Goal: Task Accomplishment & Management: Complete application form

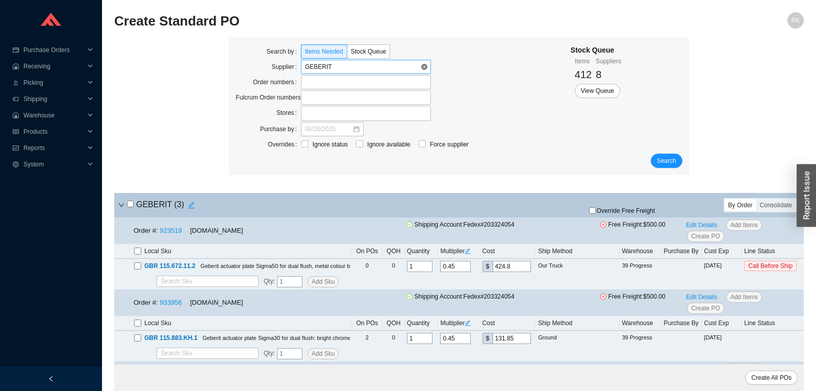
drag, startPoint x: 423, startPoint y: 67, endPoint x: 410, endPoint y: 68, distance: 12.8
click at [389, 69] on input "search" at bounding box center [363, 66] width 116 height 13
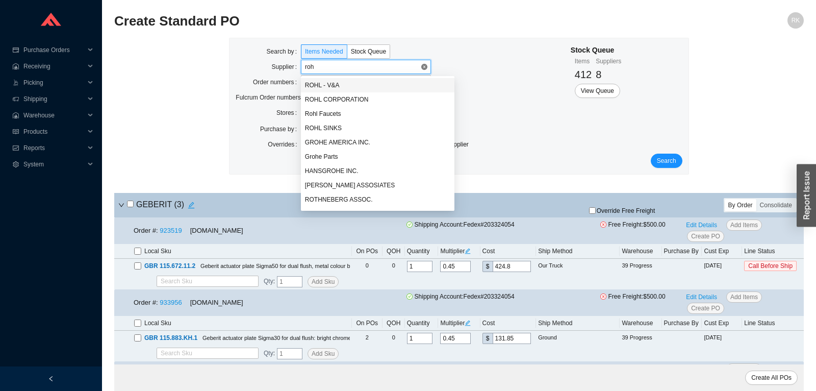
type input "rohl"
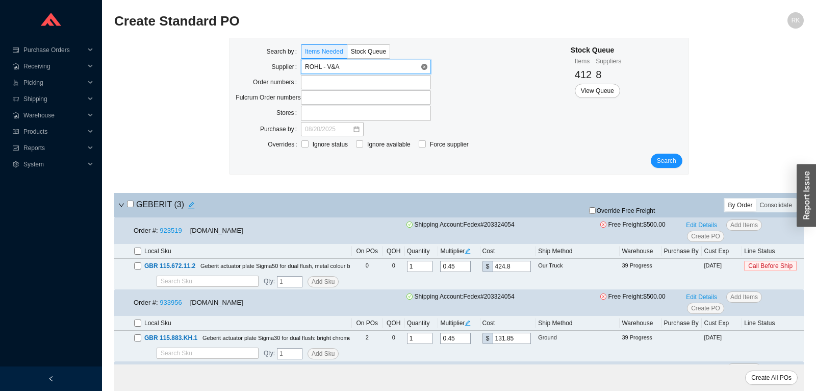
click at [403, 70] on span "ROHL - V&A" at bounding box center [366, 66] width 122 height 13
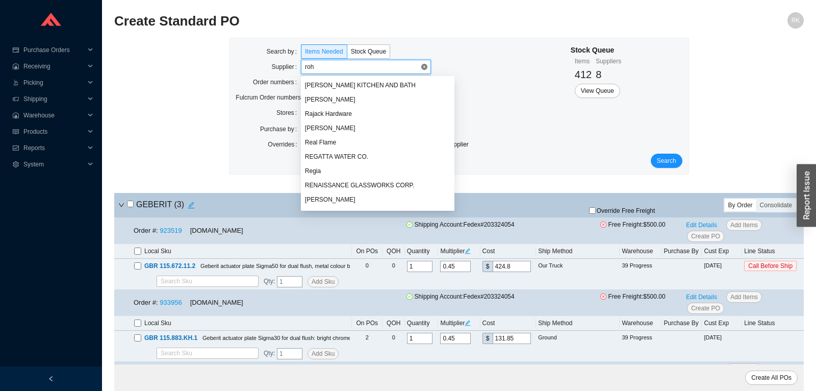
type input "rohl"
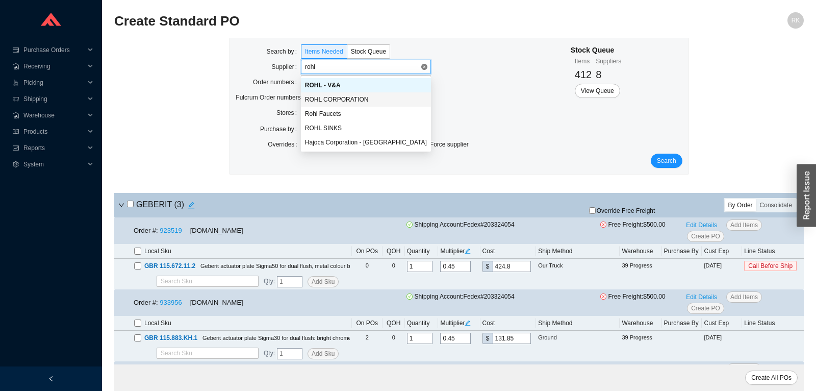
click at [375, 100] on div "ROHL CORPORATION" at bounding box center [366, 99] width 122 height 9
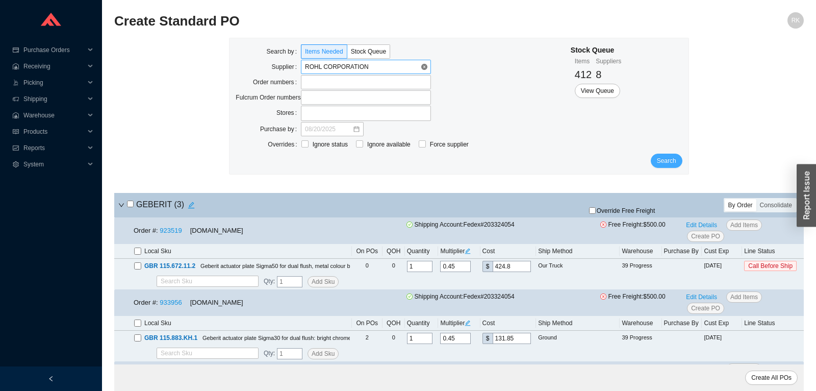
click at [673, 161] on span "Search" at bounding box center [666, 161] width 19 height 10
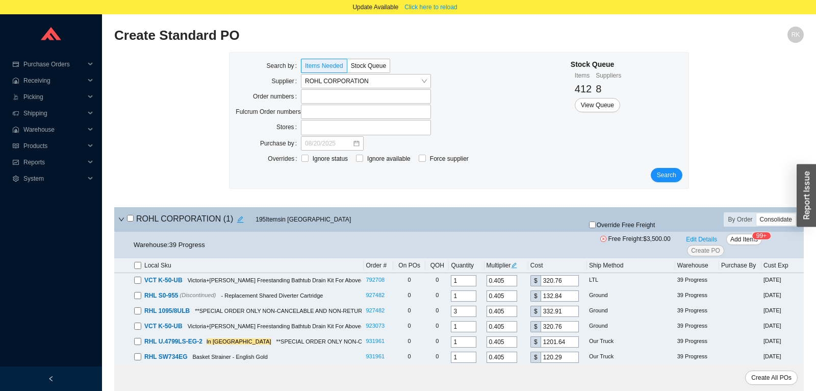
click at [786, 226] on div "By Order Consolidate" at bounding box center [760, 219] width 73 height 14
drag, startPoint x: 784, startPoint y: 221, endPoint x: 376, endPoint y: 227, distance: 408.3
click at [783, 221] on div "Consolidate" at bounding box center [776, 219] width 39 height 12
click at [757, 213] on input "Consolidate" at bounding box center [757, 213] width 0 height 0
click at [131, 219] on input "checkbox" at bounding box center [130, 218] width 7 height 7
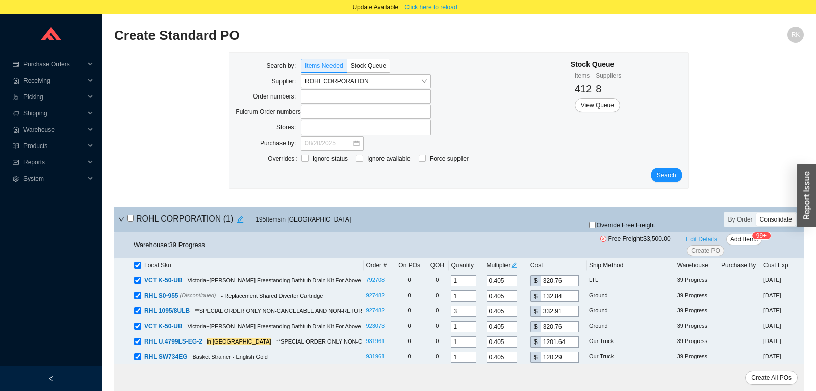
checkbox input "true"
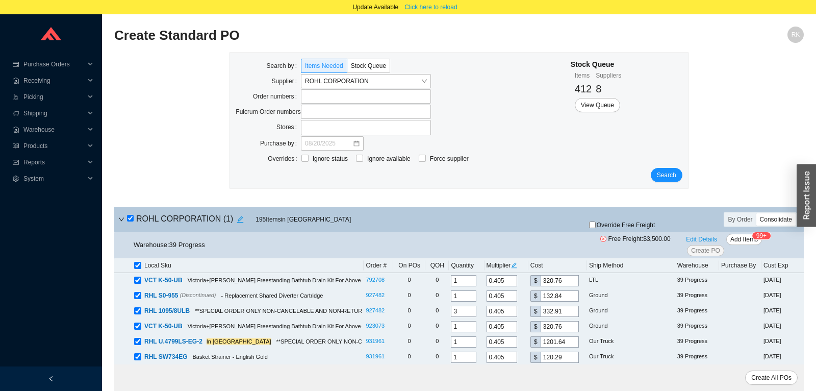
checkbox input "true"
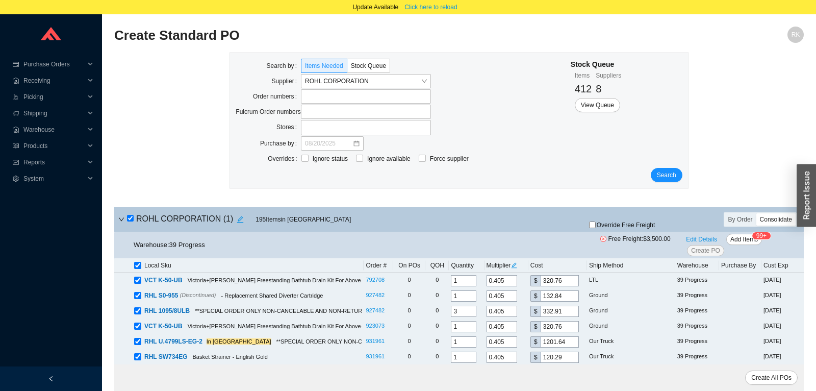
checkbox input "true"
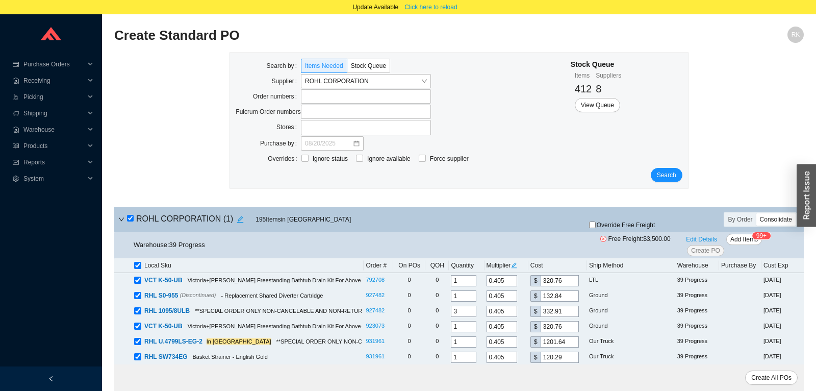
checkbox input "true"
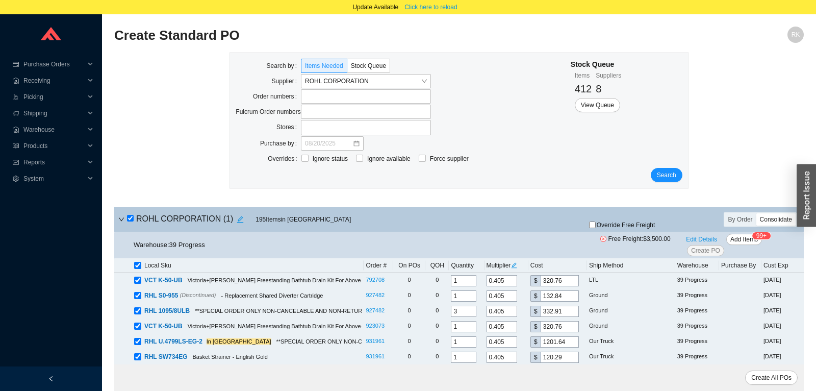
checkbox input "true"
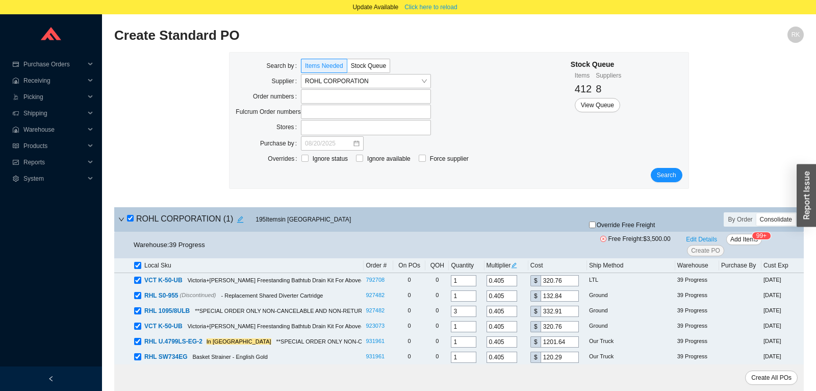
checkbox input "true"
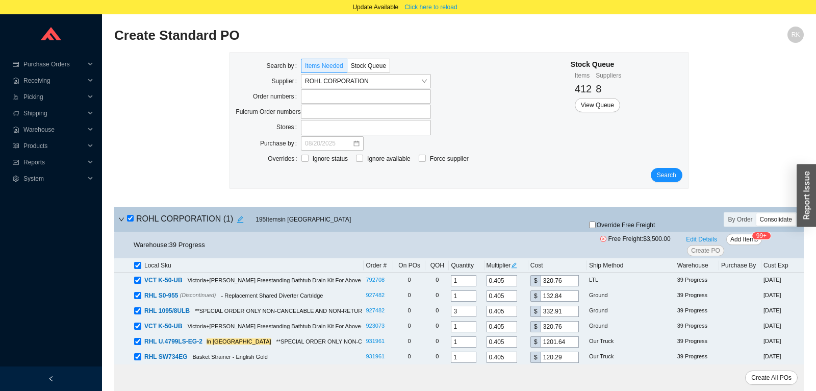
checkbox input "true"
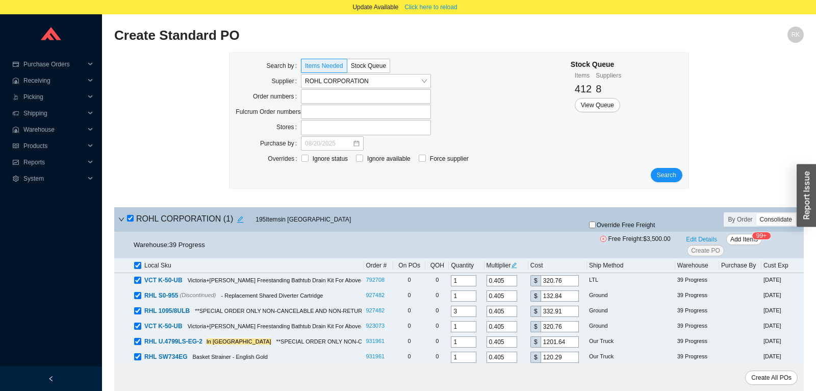
checkbox input "true"
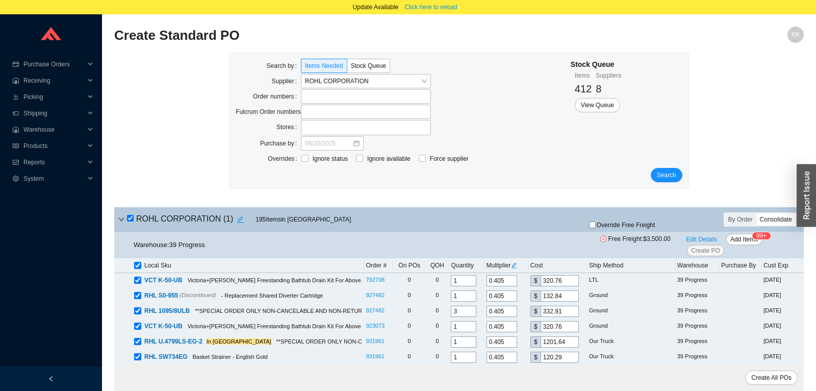
checkbox input "true"
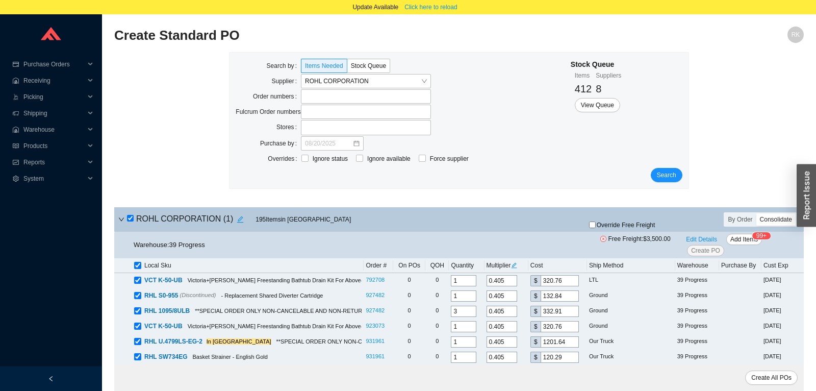
checkbox input "true"
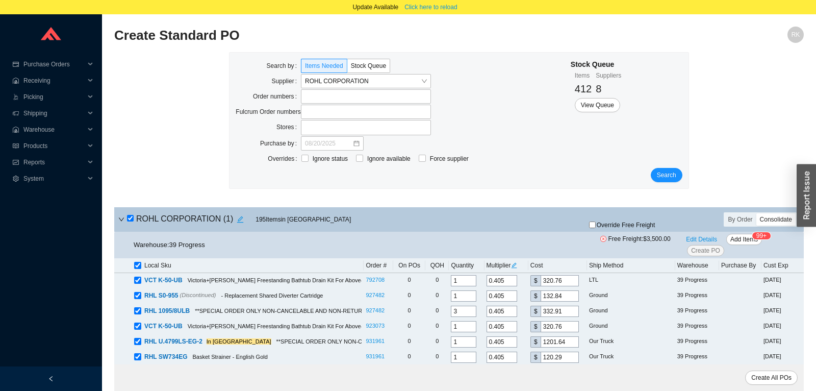
checkbox input "true"
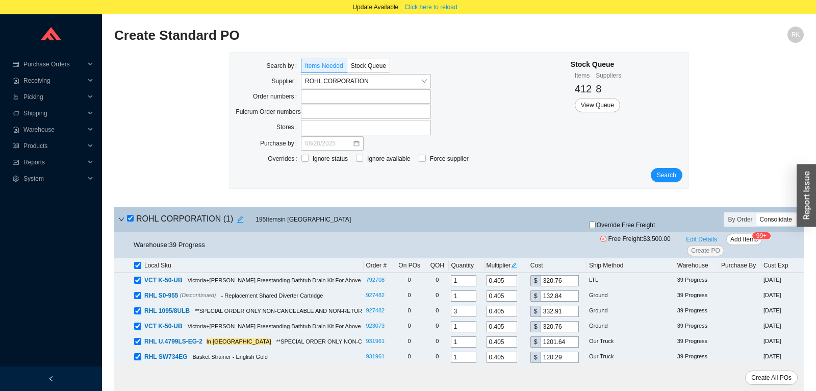
checkbox input "true"
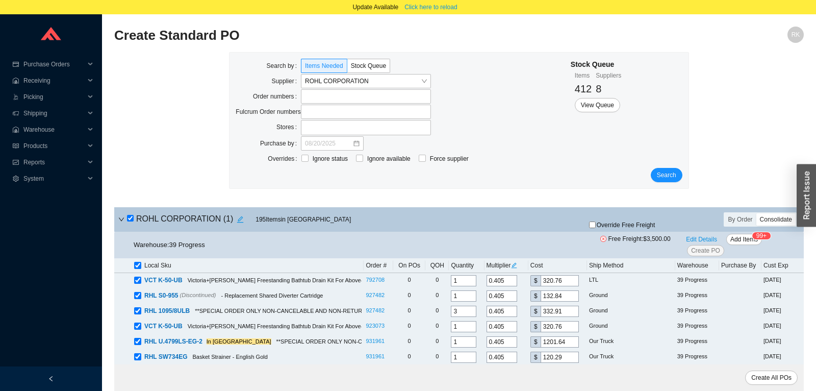
checkbox input "true"
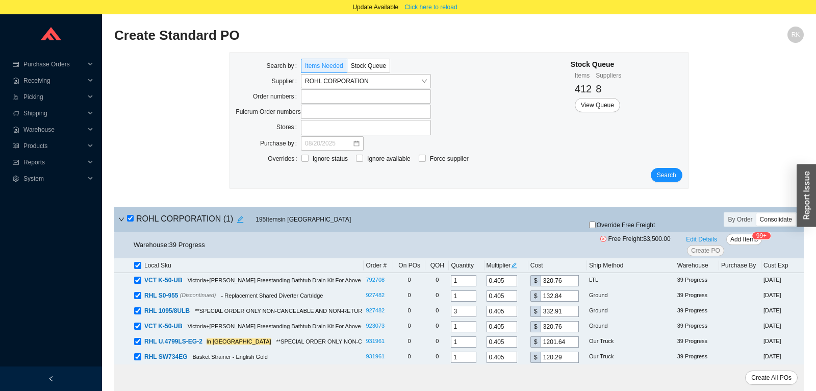
checkbox input "true"
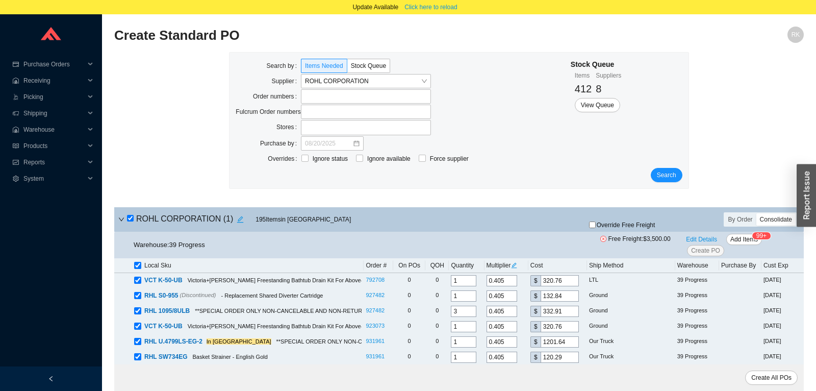
checkbox input "true"
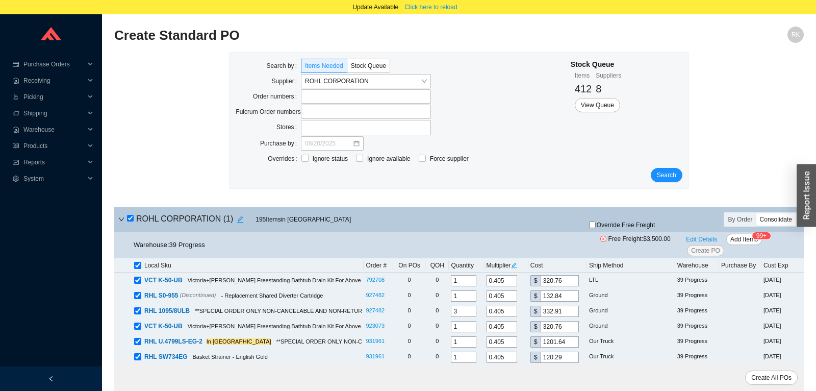
checkbox input "true"
click at [753, 236] on sup "99+" at bounding box center [762, 235] width 18 height 7
click at [734, 240] on span "Add Items" at bounding box center [745, 239] width 28 height 10
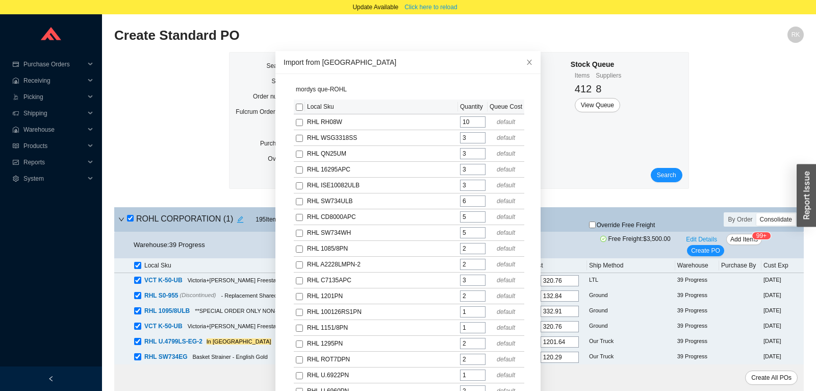
click at [298, 108] on input "checkbox" at bounding box center [299, 107] width 7 height 7
checkbox input "true"
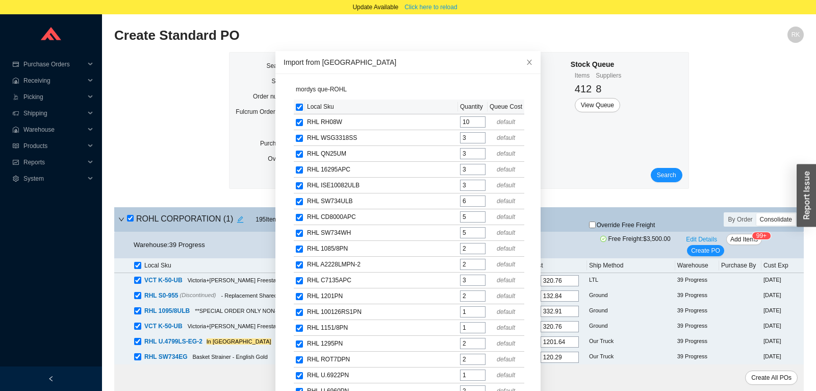
checkbox input "true"
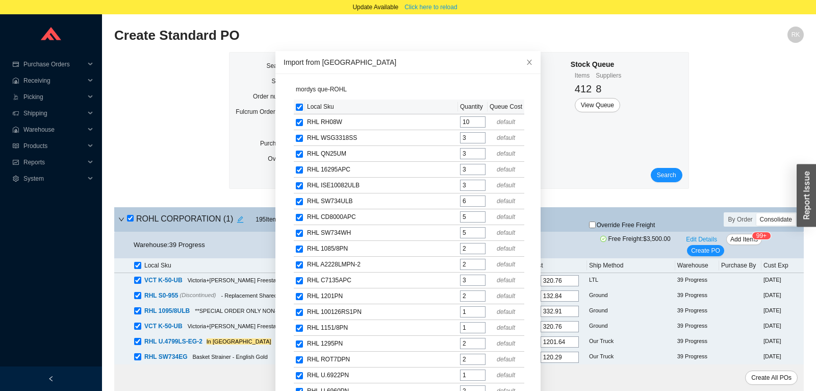
checkbox input "true"
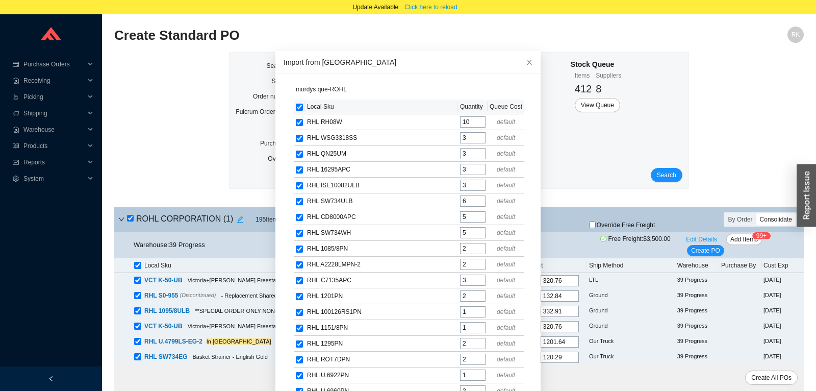
checkbox input "true"
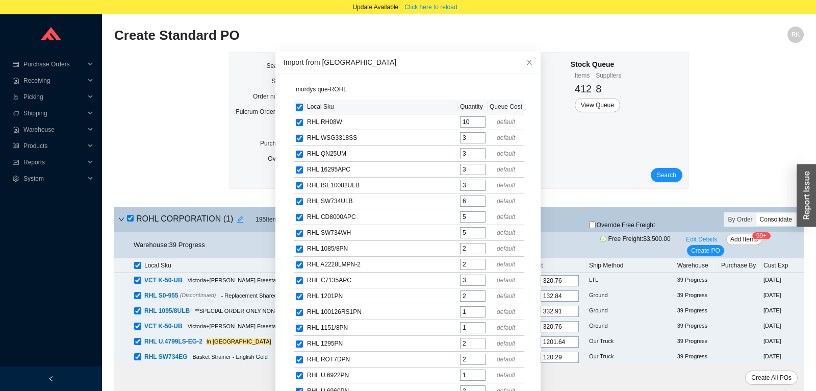
checkbox input "true"
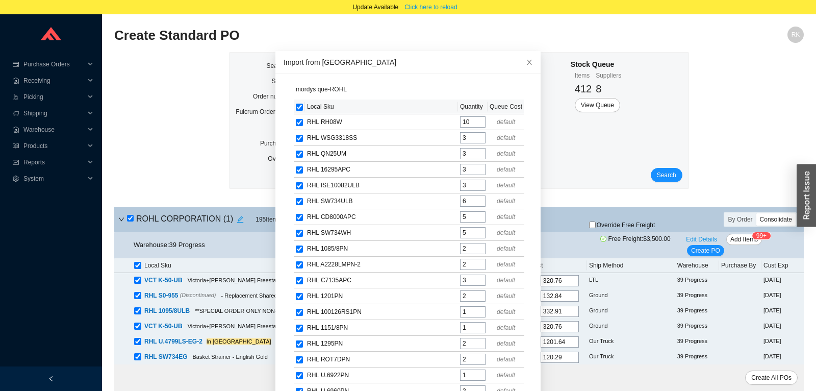
checkbox input "true"
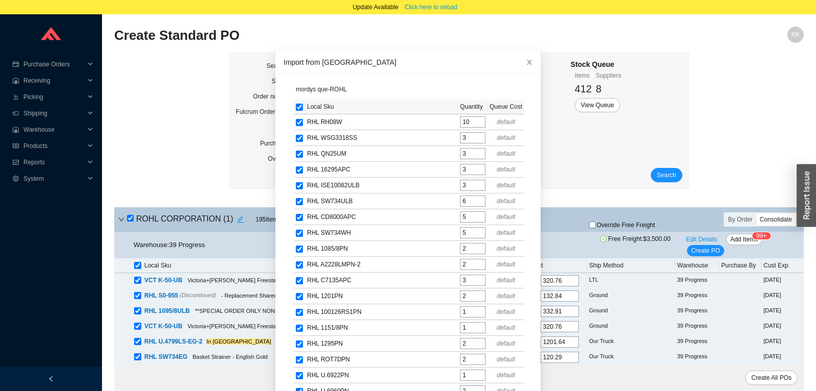
checkbox input "true"
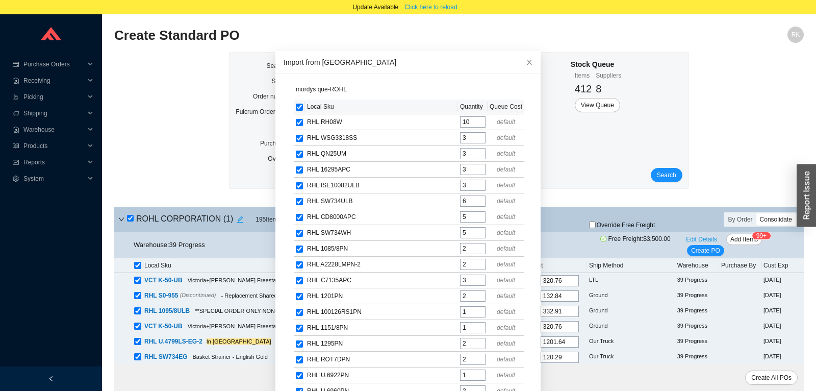
checkbox input "true"
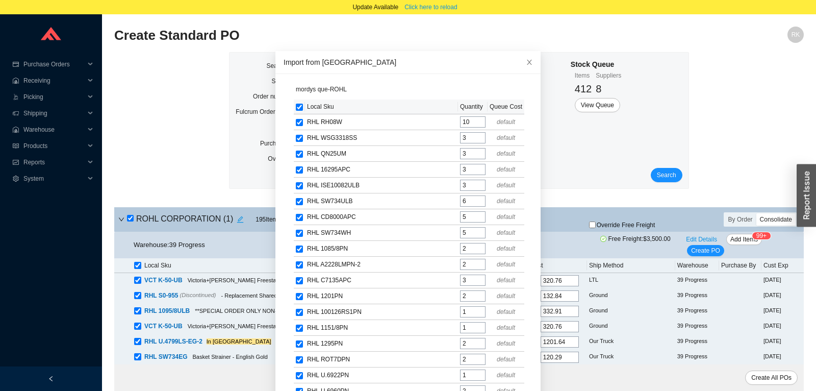
checkbox input "true"
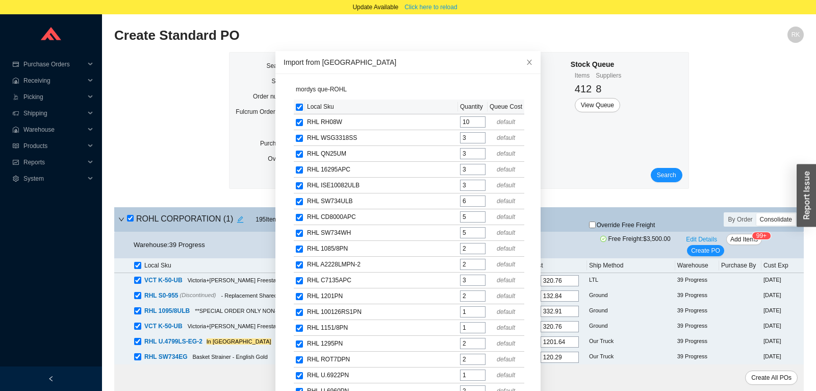
checkbox input "true"
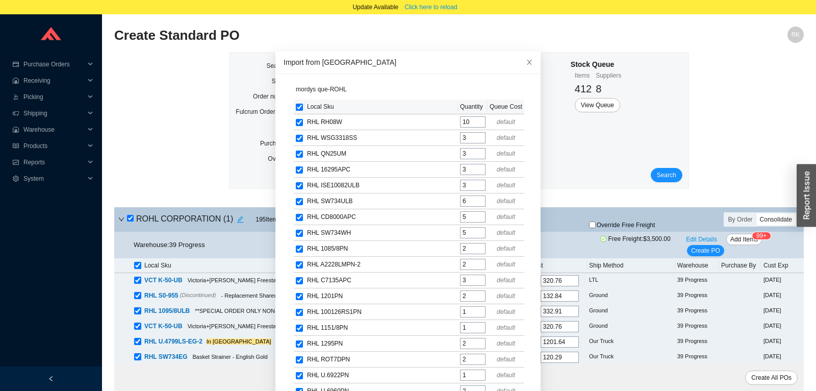
checkbox input "true"
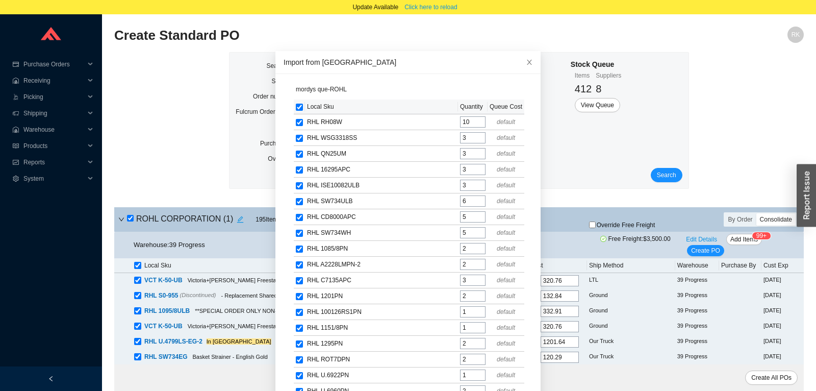
checkbox input "true"
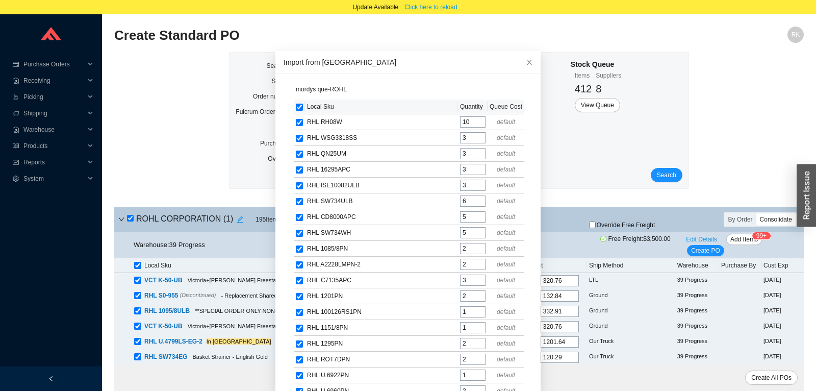
checkbox input "true"
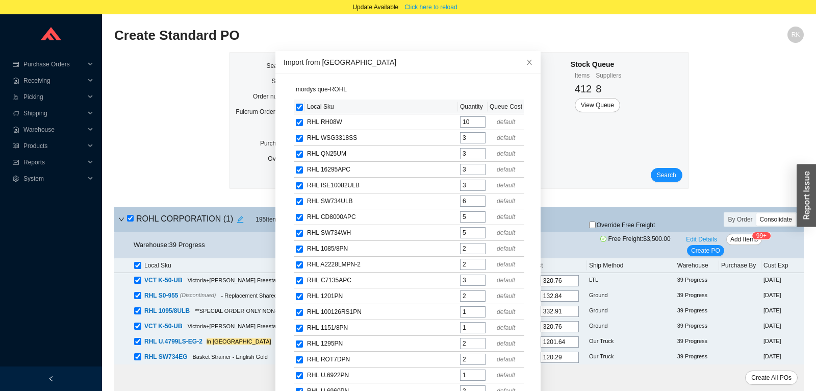
checkbox input "true"
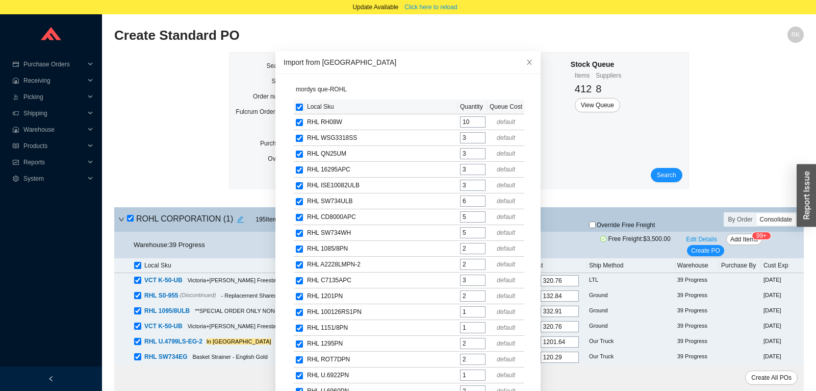
checkbox input "true"
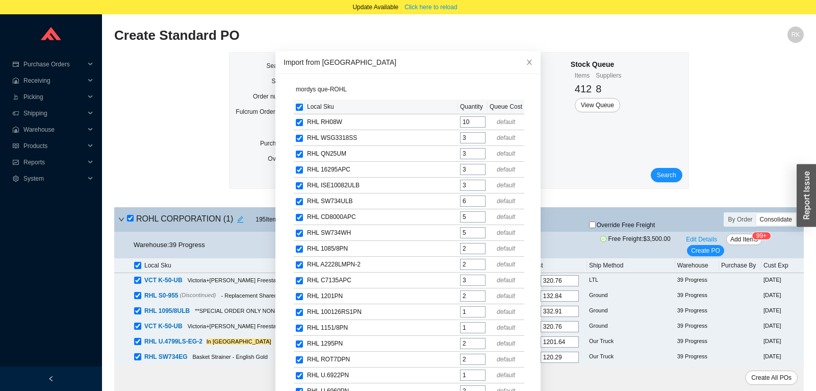
checkbox input "true"
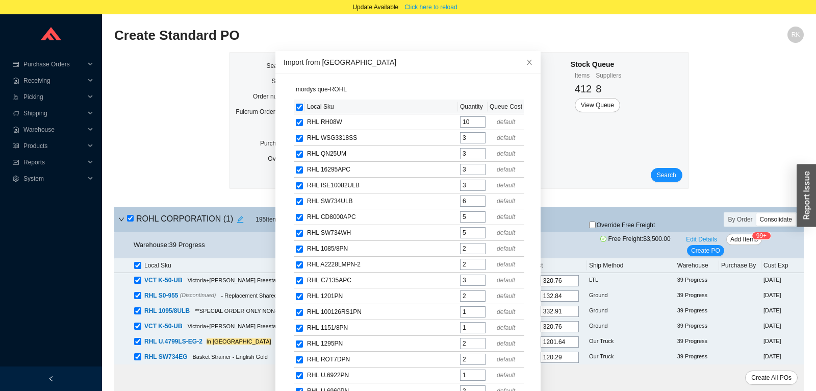
checkbox input "true"
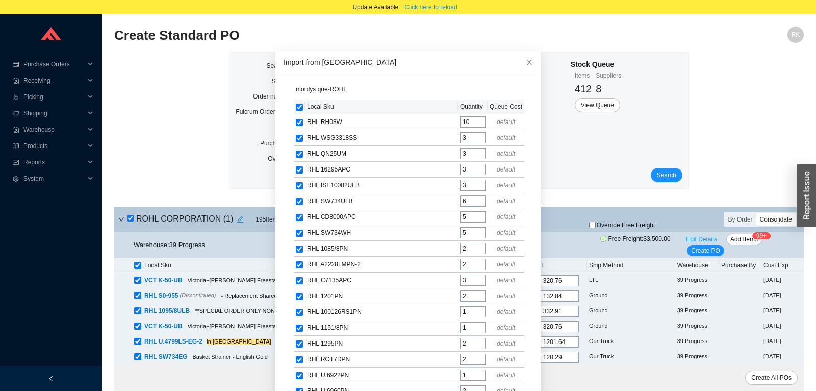
checkbox input "true"
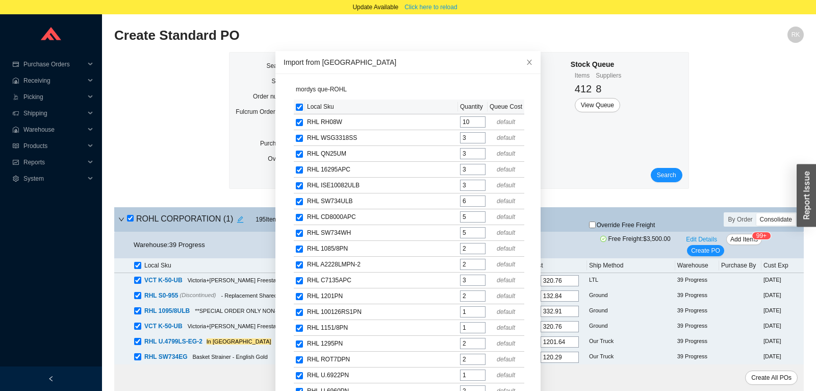
checkbox input "true"
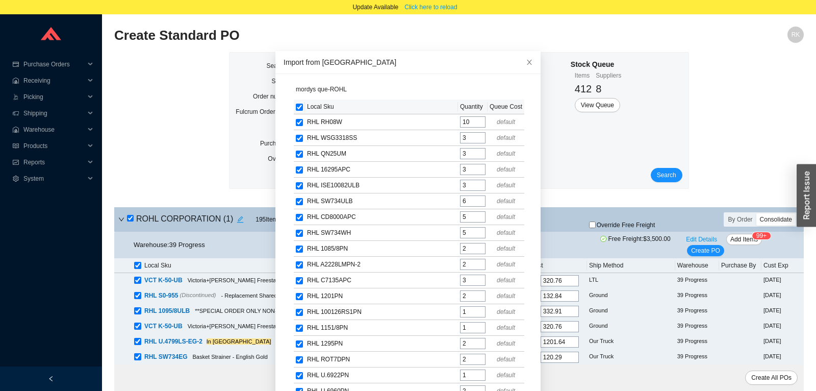
checkbox input "true"
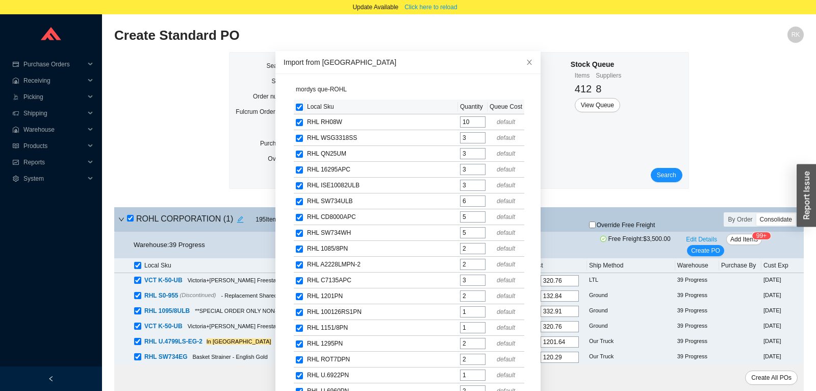
checkbox input "true"
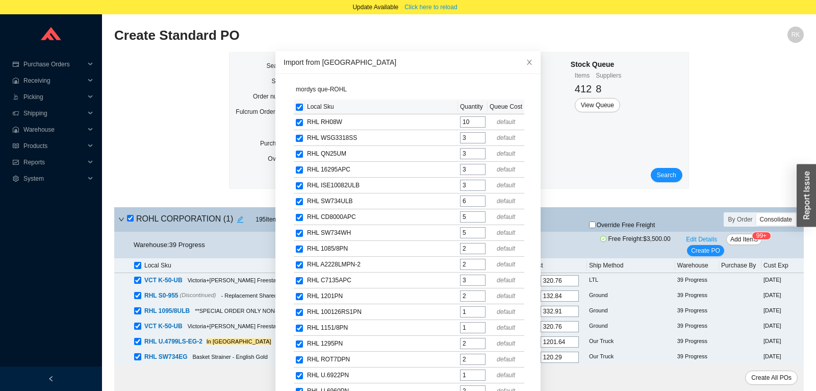
checkbox input "true"
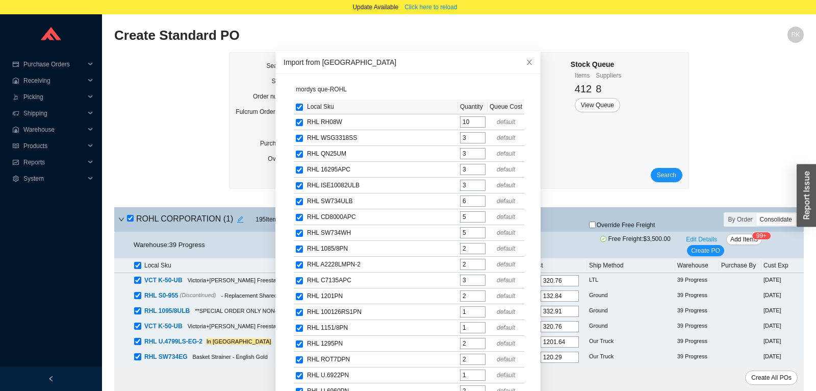
checkbox input "true"
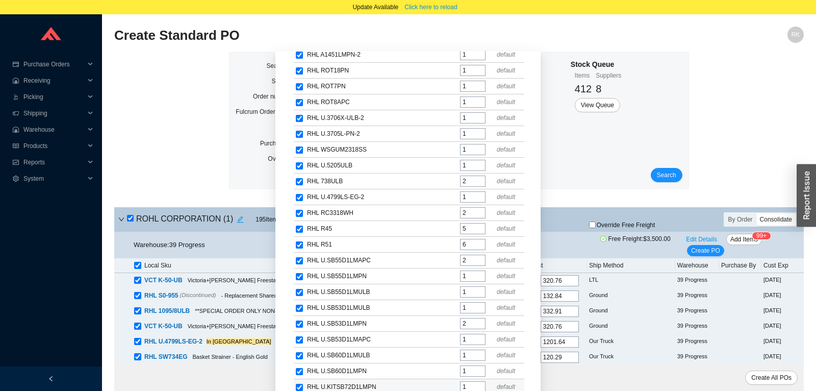
scroll to position [63, 0]
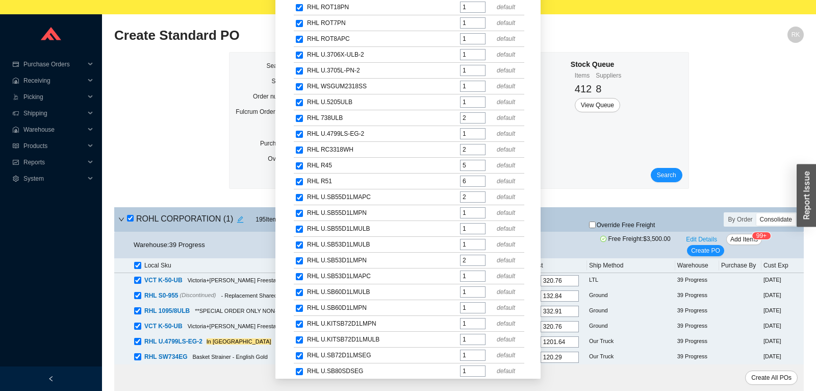
click at [517, 386] on span "Import" at bounding box center [517, 391] width 17 height 10
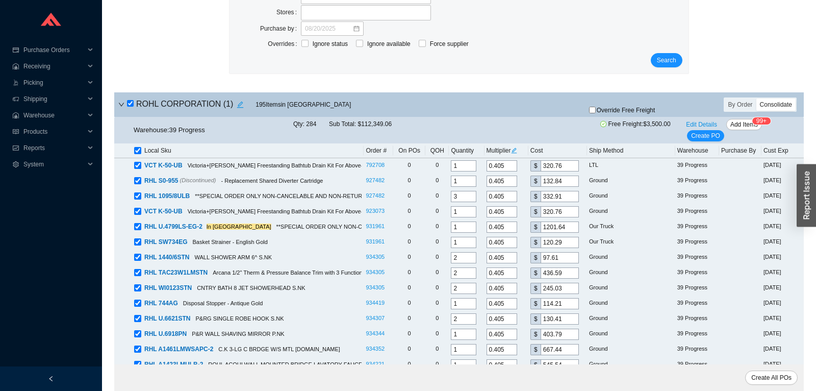
scroll to position [0, 0]
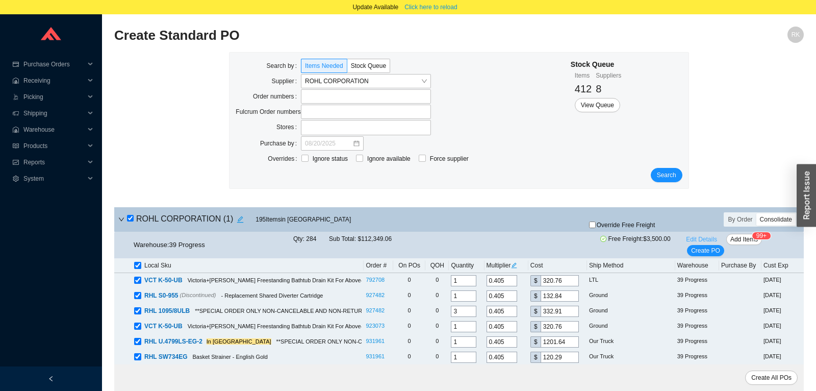
click at [696, 239] on span "Edit Details" at bounding box center [701, 239] width 31 height 10
select select "6"
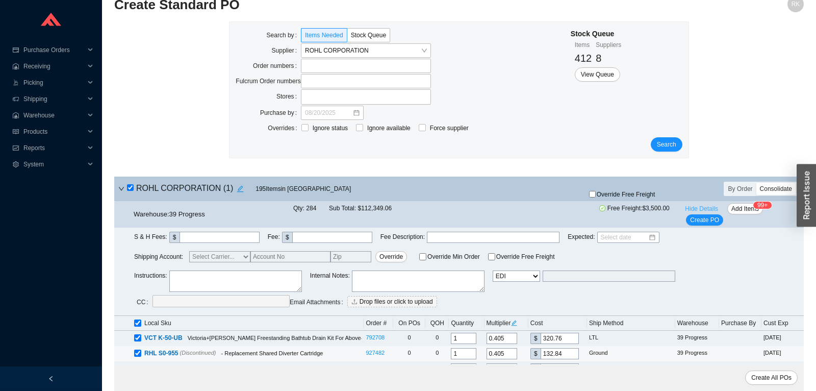
scroll to position [107, 0]
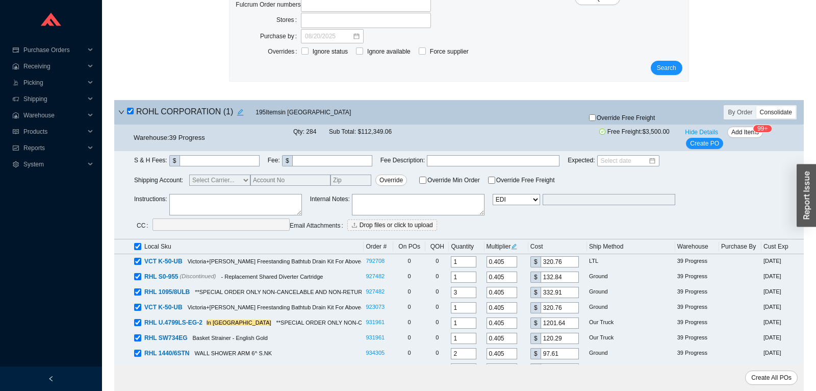
click at [516, 245] on icon "edit" at bounding box center [514, 246] width 6 height 6
drag, startPoint x: 529, startPoint y: 203, endPoint x: 542, endPoint y: 201, distance: 13.4
click at [542, 201] on input "0.405" at bounding box center [533, 201] width 31 height 11
type input "0.3645"
click at [547, 219] on span "Update All" at bounding box center [532, 219] width 28 height 10
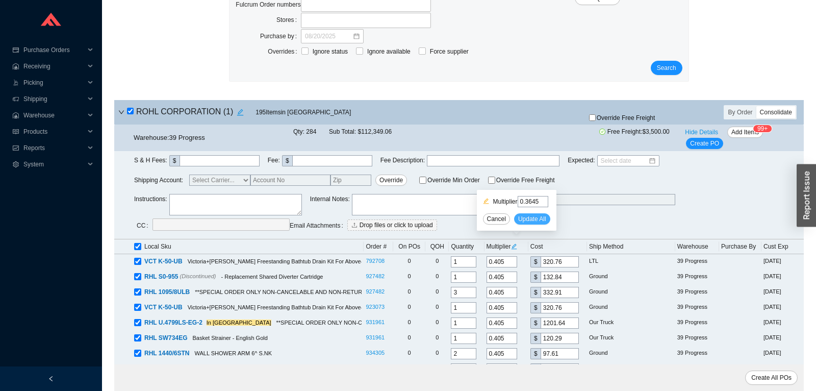
type input "0.3645"
type input "288.68"
type input "0.3645"
type input "119.56"
type input "0.3645"
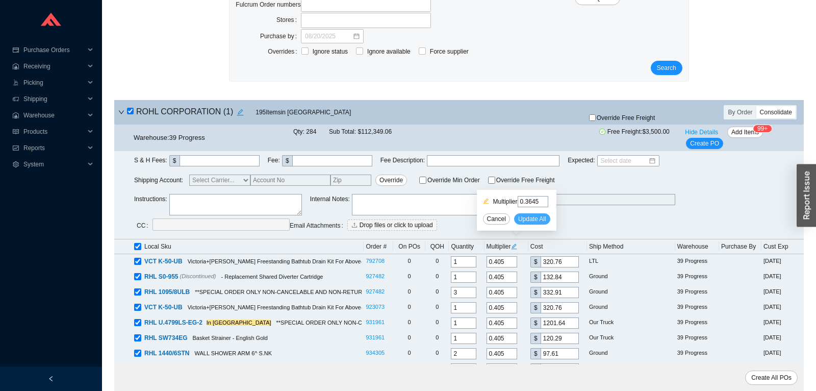
type input "299.62"
type input "0.3645"
type input "288.68"
click at [265, 203] on textarea at bounding box center [235, 204] width 133 height 21
paste textarea "sales deal 30042931"
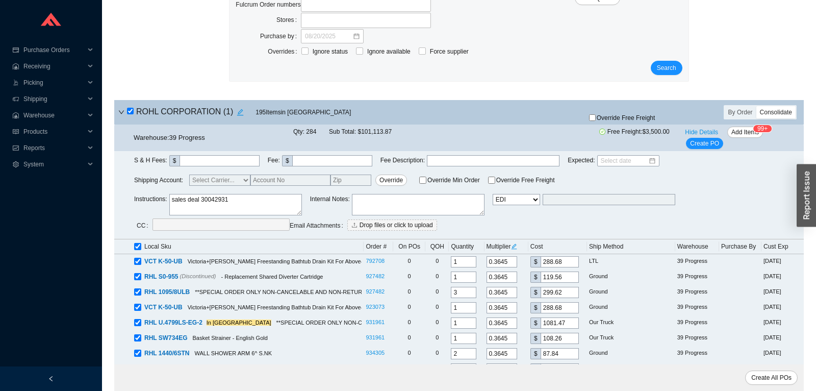
click at [172, 201] on textarea "sales deal 30042931" at bounding box center [235, 204] width 133 height 21
drag, startPoint x: 173, startPoint y: 199, endPoint x: 166, endPoint y: 199, distance: 6.6
click at [169, 199] on textarea "sales deal 30042931" at bounding box center [235, 204] width 133 height 21
click at [188, 200] on textarea "Sales deal 30042931" at bounding box center [235, 204] width 133 height 21
click at [298, 244] on div "Local Sku" at bounding box center [248, 246] width 228 height 10
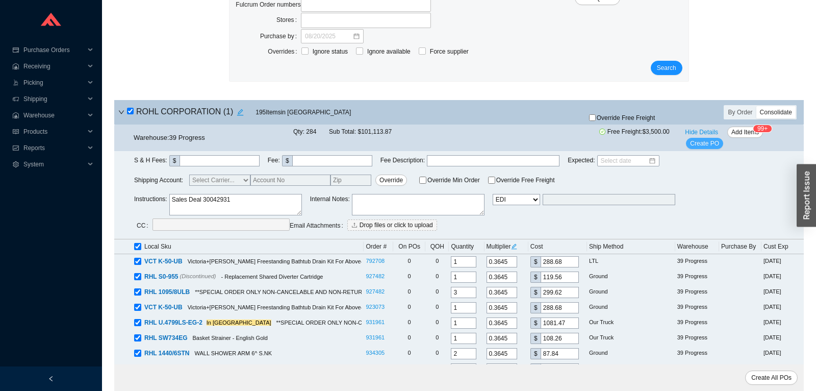
click at [698, 142] on span "Create PO" at bounding box center [704, 143] width 29 height 10
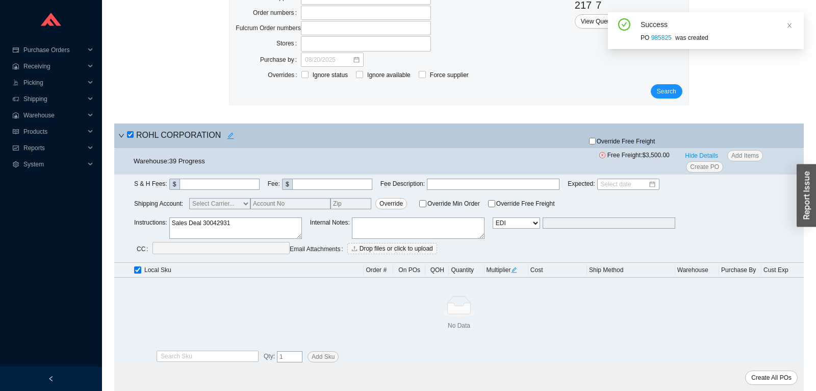
scroll to position [80, 0]
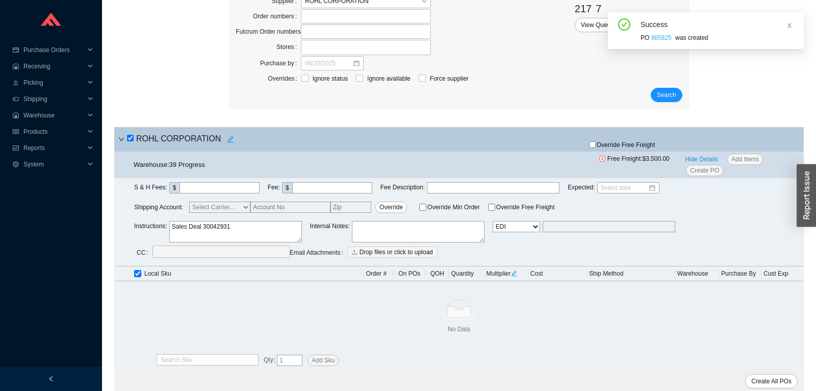
click at [655, 41] on link "985825" at bounding box center [662, 37] width 20 height 7
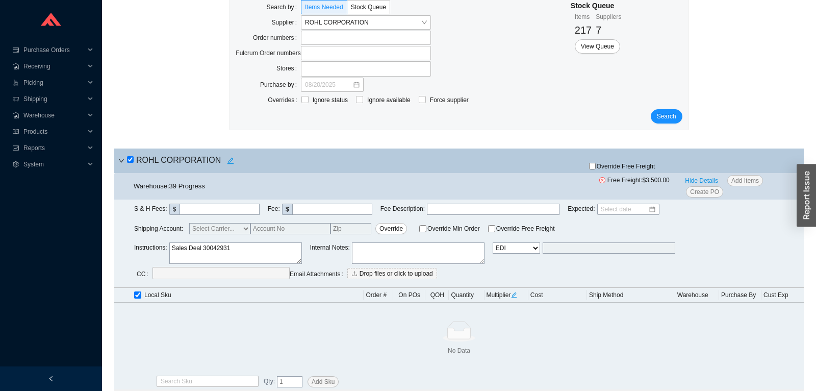
scroll to position [0, 0]
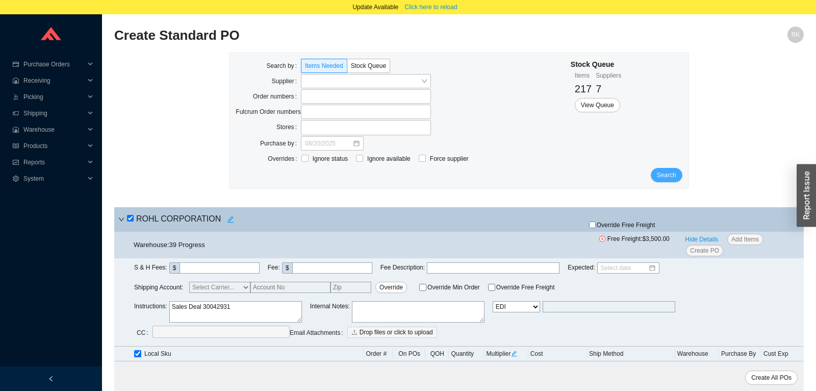
click at [676, 175] on span "Search" at bounding box center [666, 175] width 19 height 10
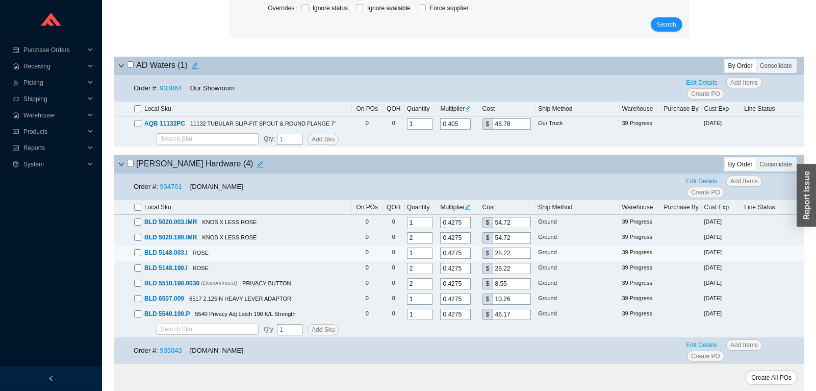
scroll to position [107, 0]
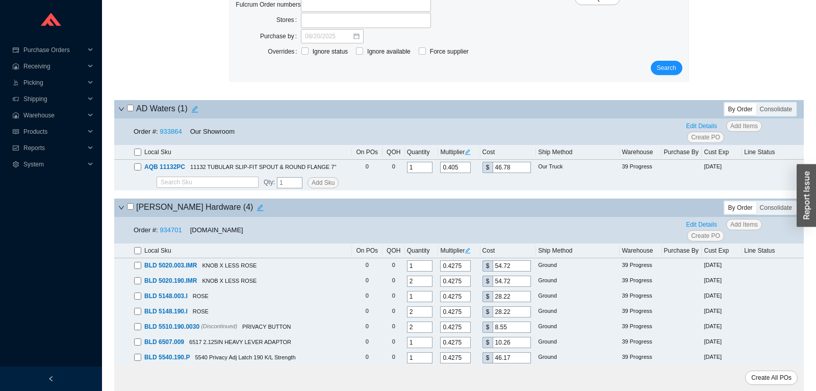
click at [130, 110] on input "checkbox" at bounding box center [130, 108] width 7 height 7
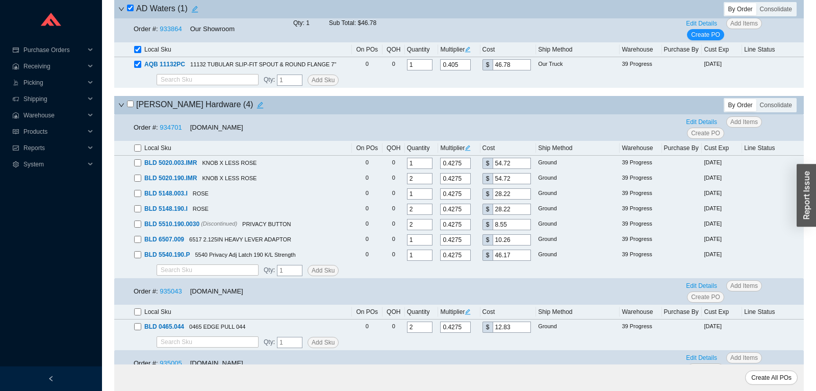
scroll to position [214, 0]
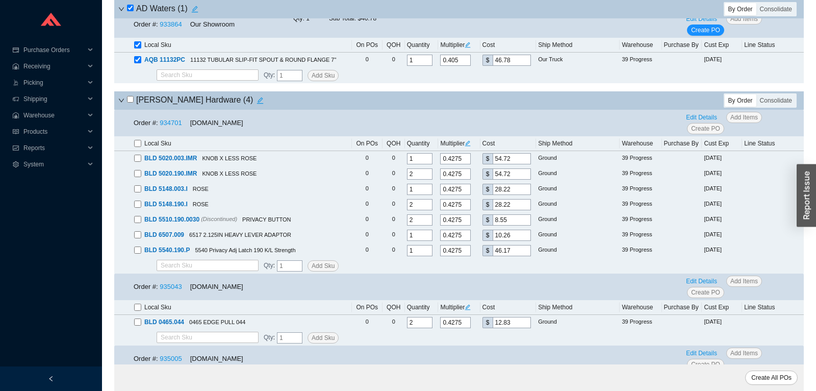
click at [132, 103] on input "checkbox" at bounding box center [130, 99] width 7 height 7
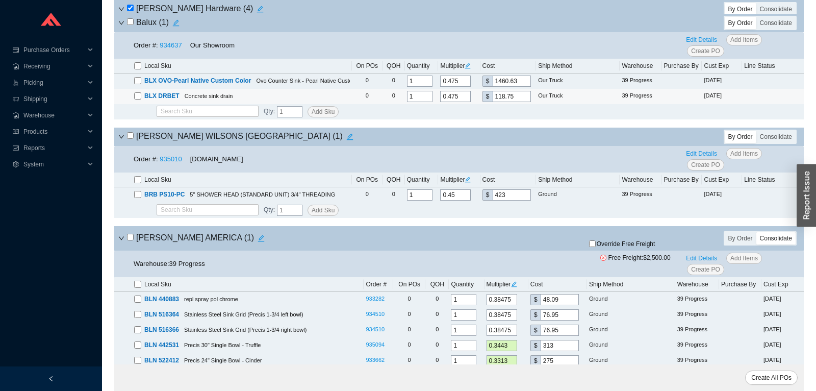
scroll to position [697, 0]
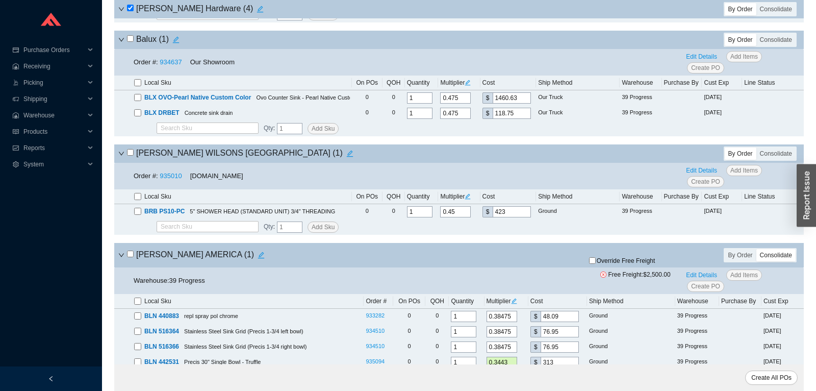
click at [130, 42] on input "checkbox" at bounding box center [130, 38] width 7 height 7
click at [130, 153] on input "checkbox" at bounding box center [130, 152] width 7 height 7
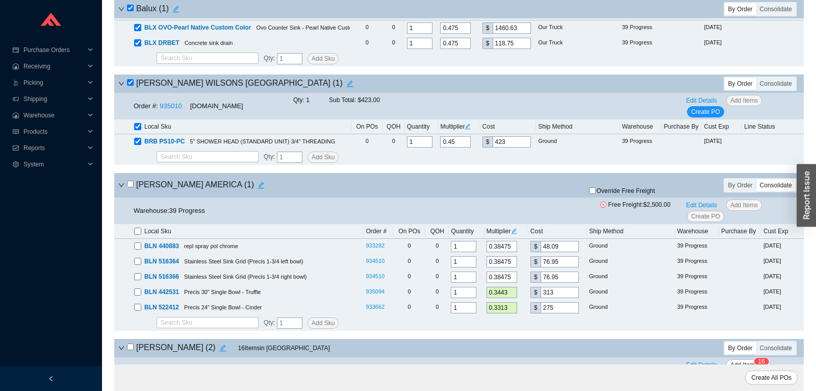
scroll to position [804, 0]
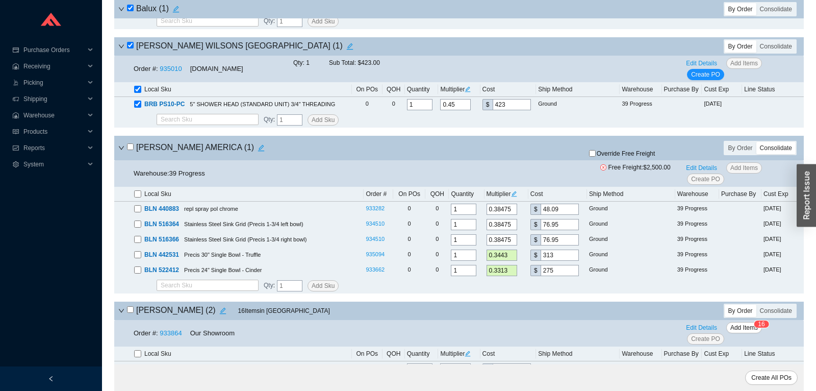
click at [131, 150] on input "checkbox" at bounding box center [130, 146] width 7 height 7
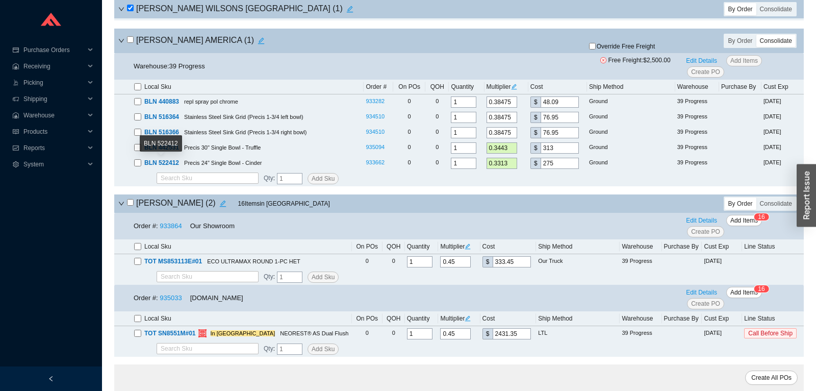
scroll to position [964, 0]
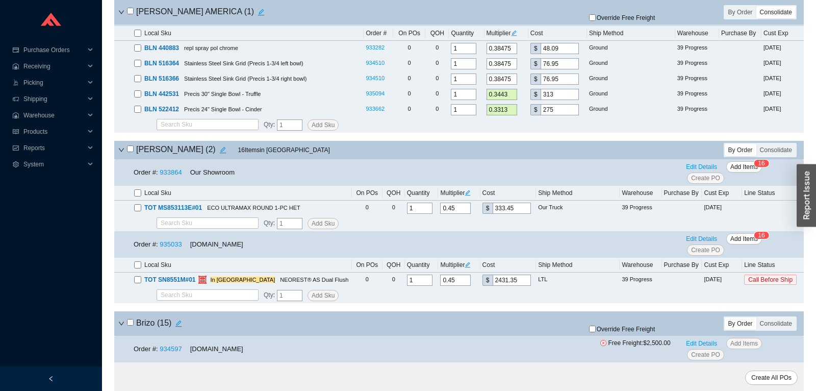
click at [128, 152] on input "checkbox" at bounding box center [130, 148] width 7 height 7
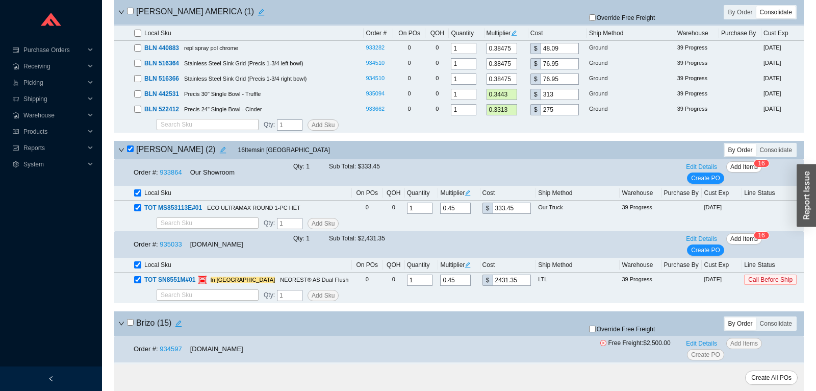
click at [135, 268] on input "checkbox" at bounding box center [137, 264] width 7 height 7
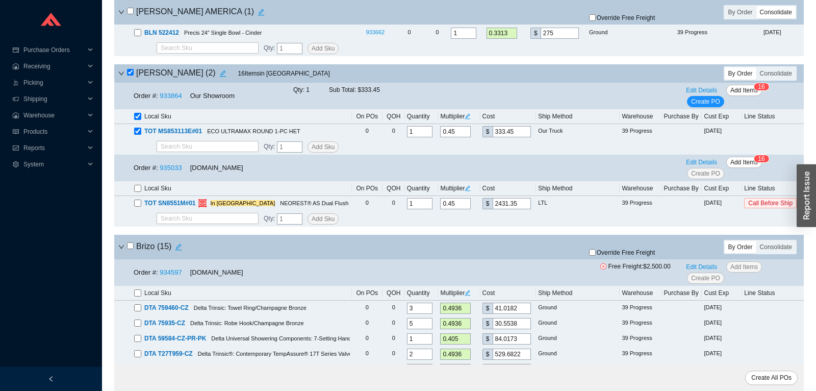
scroll to position [1072, 0]
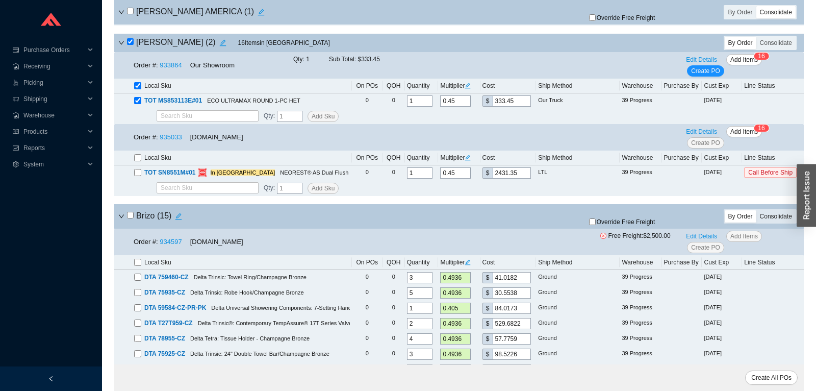
click at [775, 219] on div "Consolidate" at bounding box center [776, 216] width 39 height 12
click at [757, 210] on input "Consolidate" at bounding box center [757, 210] width 0 height 0
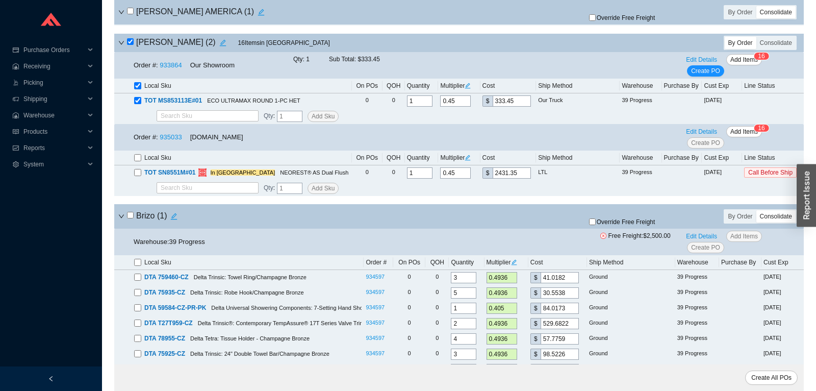
click at [132, 218] on input "checkbox" at bounding box center [130, 215] width 7 height 7
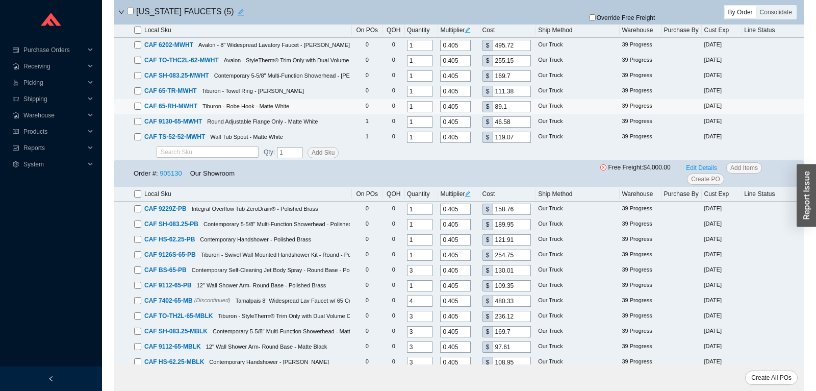
scroll to position [1983, 0]
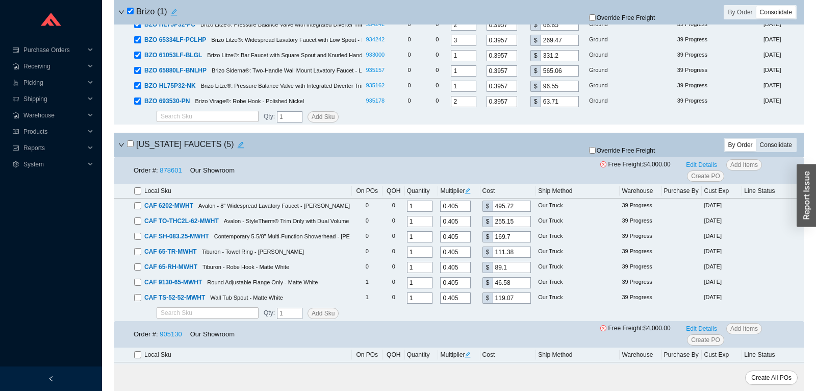
click at [775, 149] on div "Consolidate" at bounding box center [776, 145] width 39 height 12
click at [757, 139] on input "Consolidate" at bounding box center [757, 139] width 0 height 0
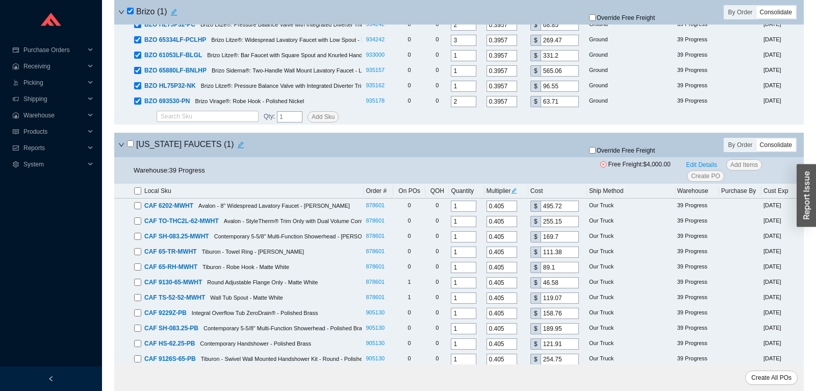
click at [129, 147] on input "checkbox" at bounding box center [130, 143] width 7 height 7
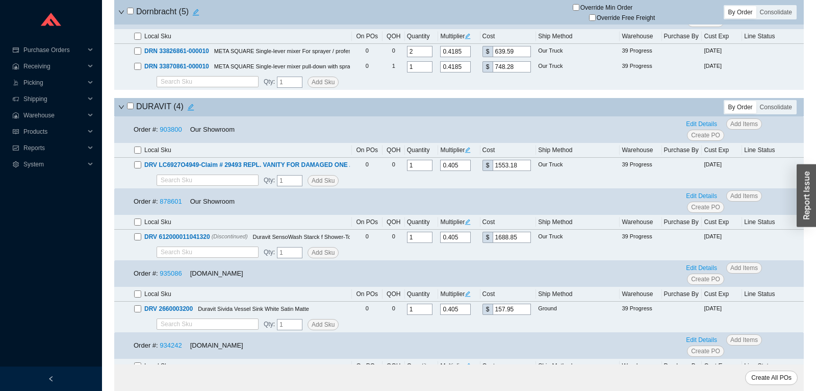
scroll to position [3161, 0]
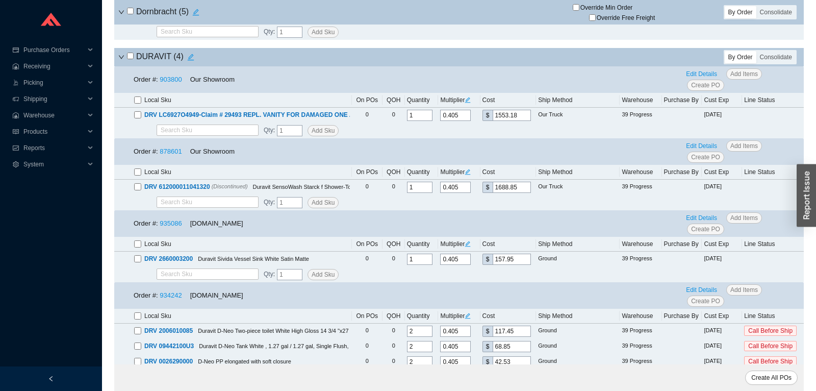
click at [129, 59] on input "checkbox" at bounding box center [130, 56] width 7 height 7
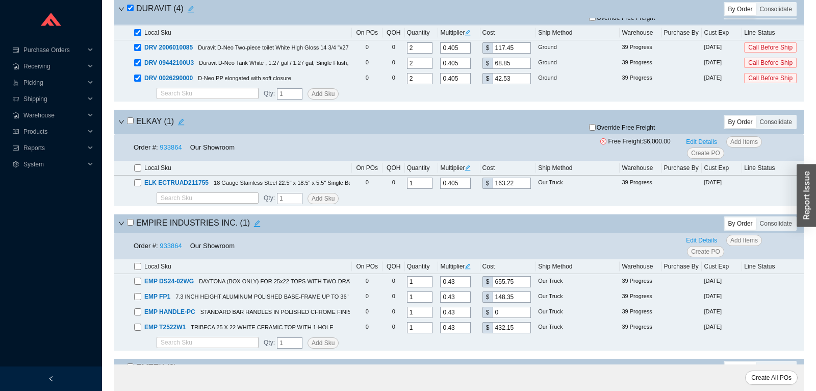
scroll to position [3590, 0]
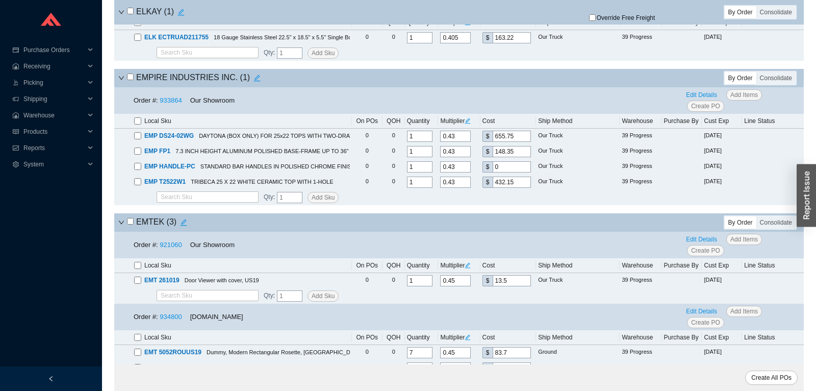
click at [129, 80] on input "checkbox" at bounding box center [130, 76] width 7 height 7
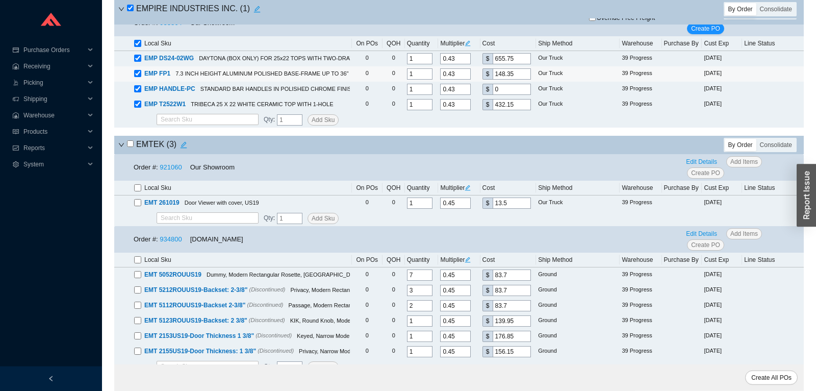
scroll to position [3697, 0]
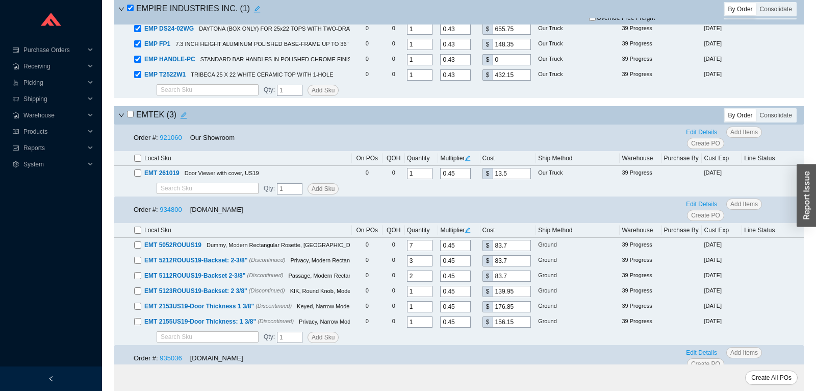
click at [130, 117] on input "checkbox" at bounding box center [130, 114] width 7 height 7
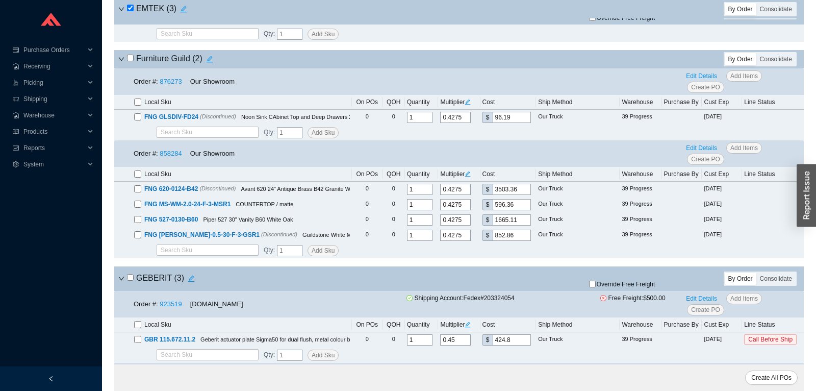
scroll to position [4233, 0]
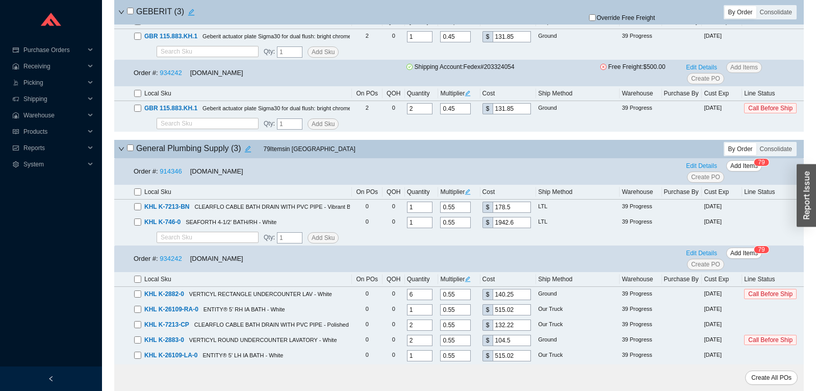
click at [129, 151] on input "checkbox" at bounding box center [130, 147] width 7 height 7
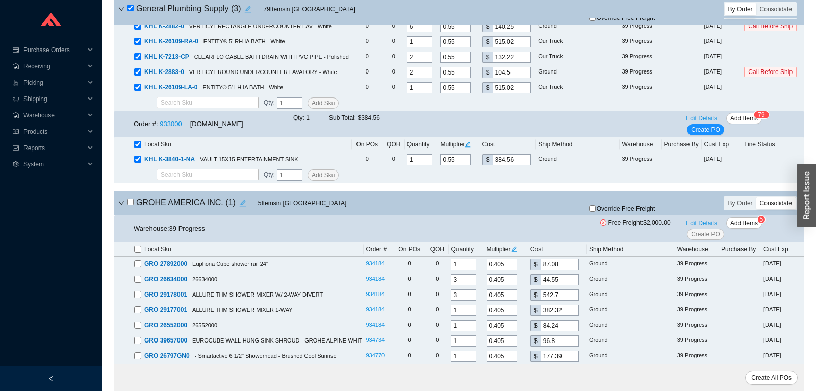
scroll to position [4822, 0]
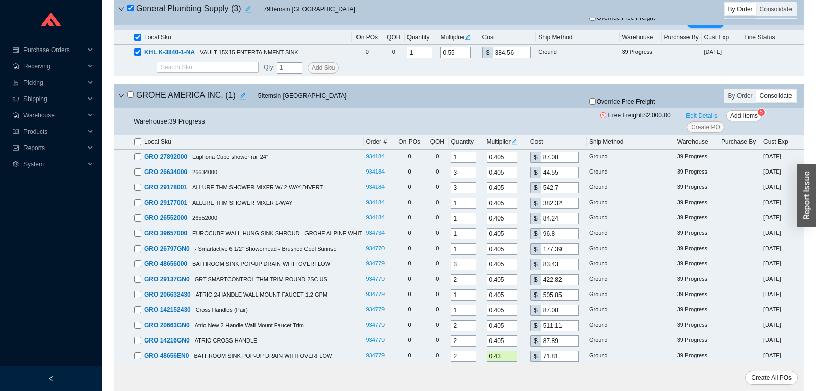
click at [129, 98] on input "checkbox" at bounding box center [130, 94] width 7 height 7
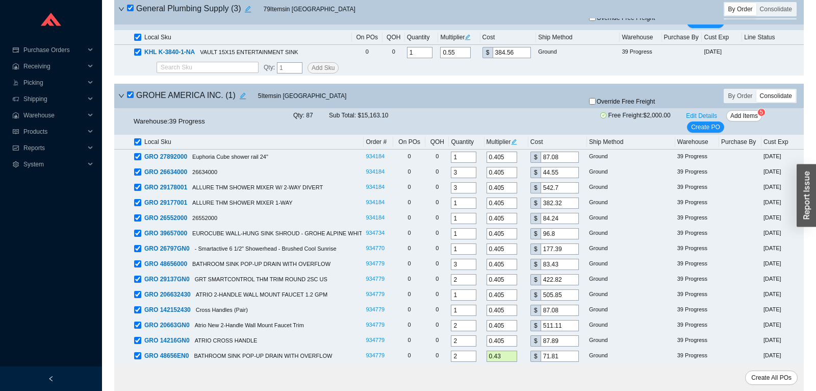
click at [130, 98] on input "checkbox" at bounding box center [130, 94] width 7 height 7
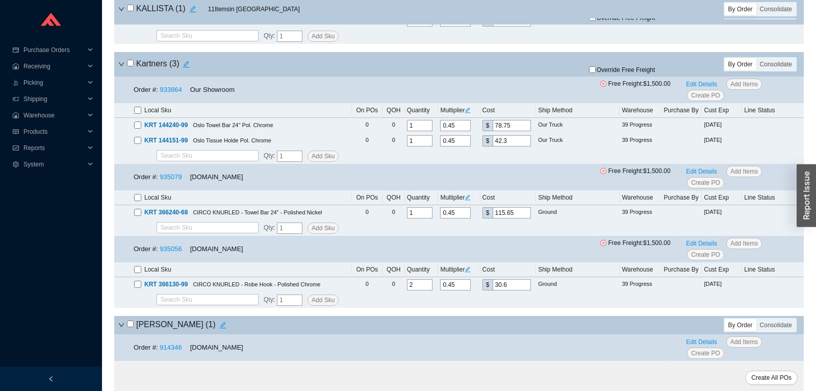
scroll to position [8466, 0]
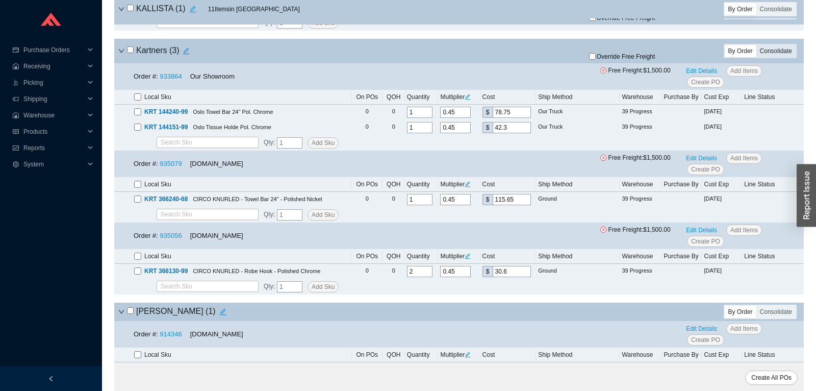
click at [777, 57] on div "Consolidate" at bounding box center [776, 51] width 39 height 12
click at [757, 45] on input "Consolidate" at bounding box center [757, 45] width 0 height 0
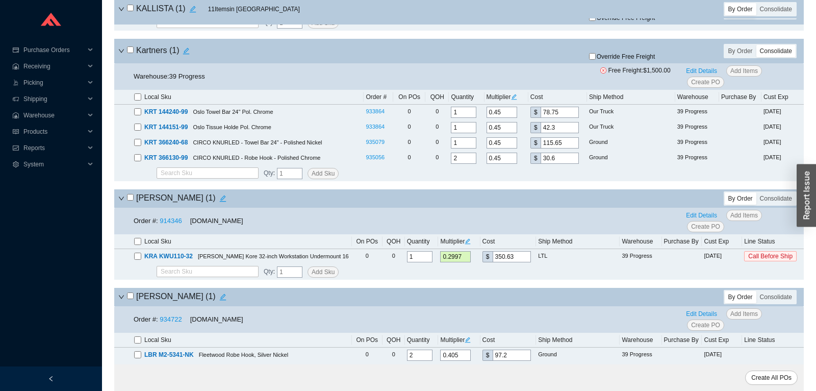
click at [131, 53] on input "checkbox" at bounding box center [130, 49] width 7 height 7
click at [619, 60] on span "Override Free Freight" at bounding box center [626, 57] width 59 height 6
click at [596, 60] on input "Override Free Freight" at bounding box center [592, 56] width 7 height 7
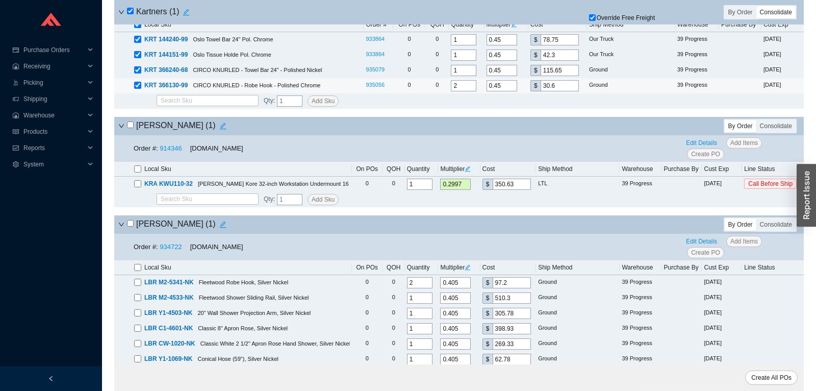
scroll to position [8573, 0]
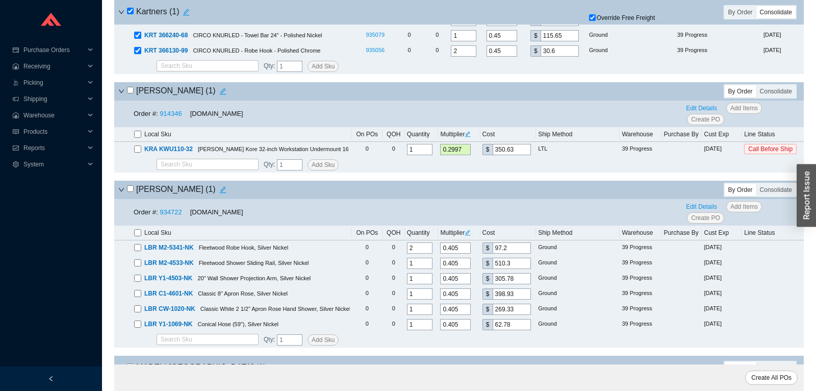
click at [133, 93] on input "checkbox" at bounding box center [130, 90] width 7 height 7
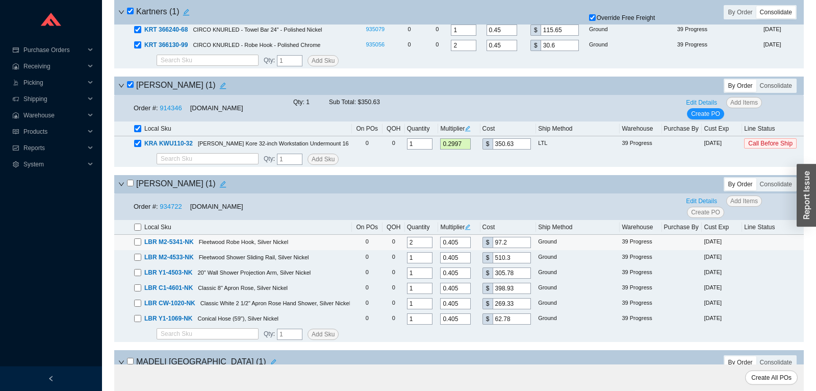
scroll to position [8680, 0]
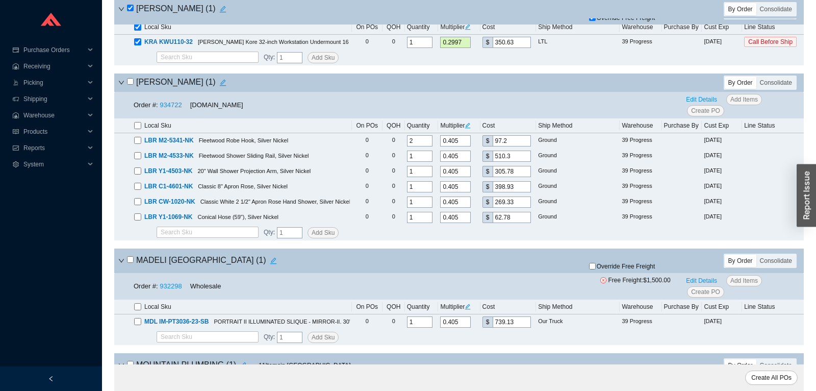
click at [129, 85] on input "checkbox" at bounding box center [130, 81] width 7 height 7
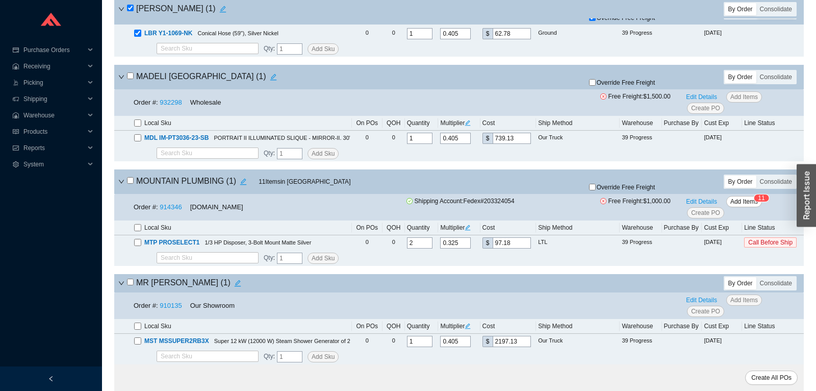
scroll to position [8894, 0]
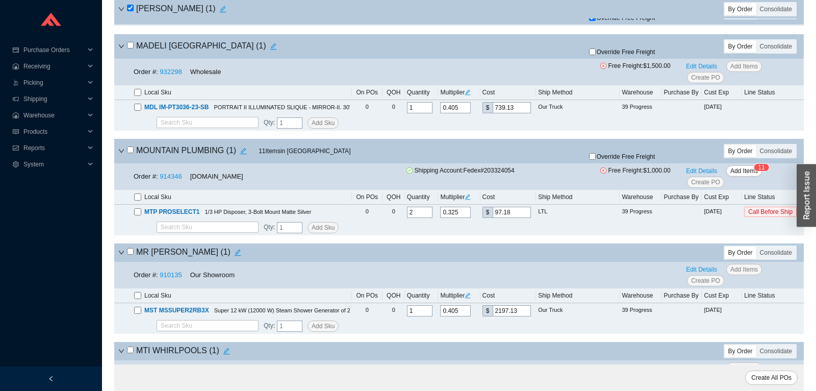
click at [130, 153] on input "checkbox" at bounding box center [130, 149] width 7 height 7
click at [593, 160] on input "Override Free Freight" at bounding box center [592, 156] width 7 height 7
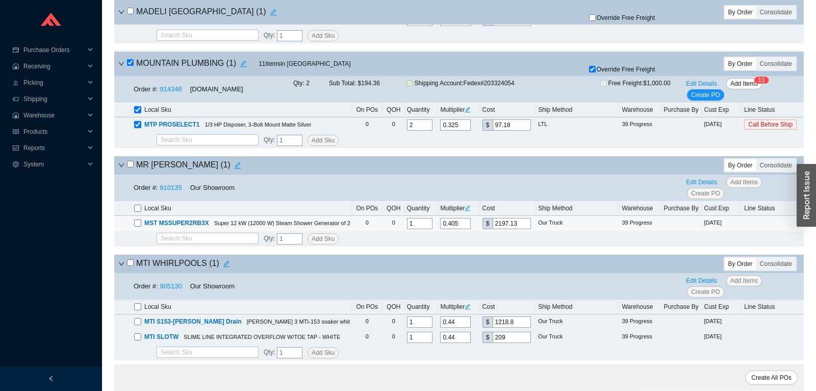
scroll to position [9002, 0]
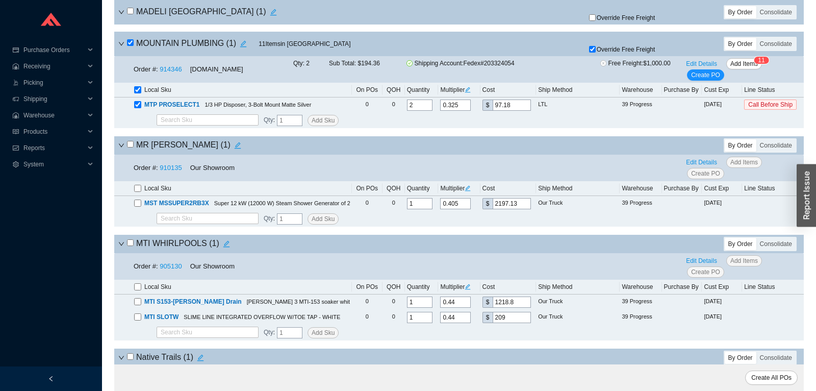
click at [132, 147] on input "checkbox" at bounding box center [130, 144] width 7 height 7
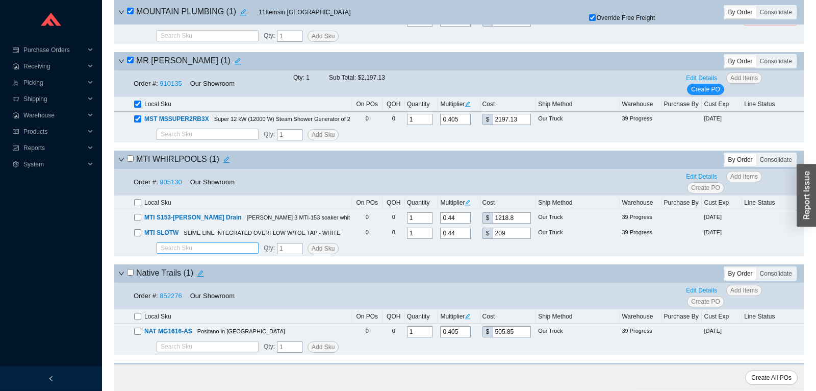
scroll to position [9162, 0]
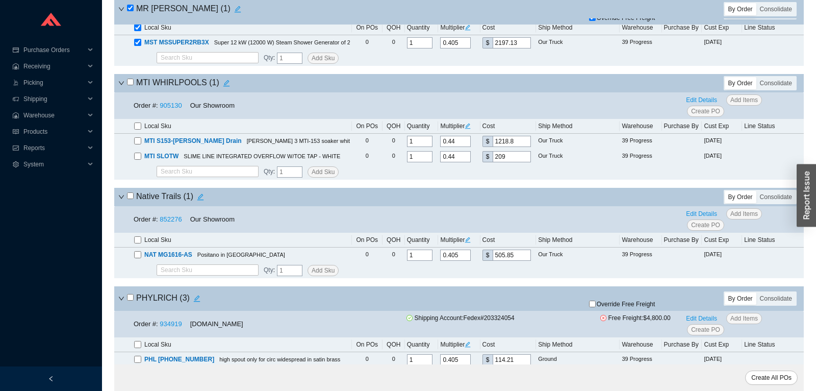
click at [132, 85] on input "checkbox" at bounding box center [130, 82] width 7 height 7
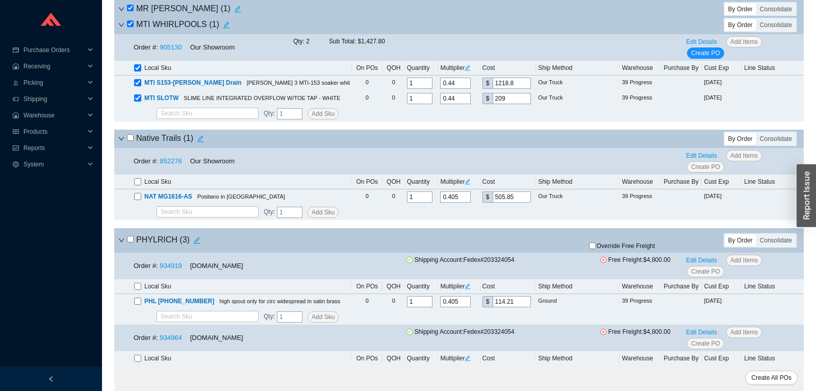
scroll to position [9270, 0]
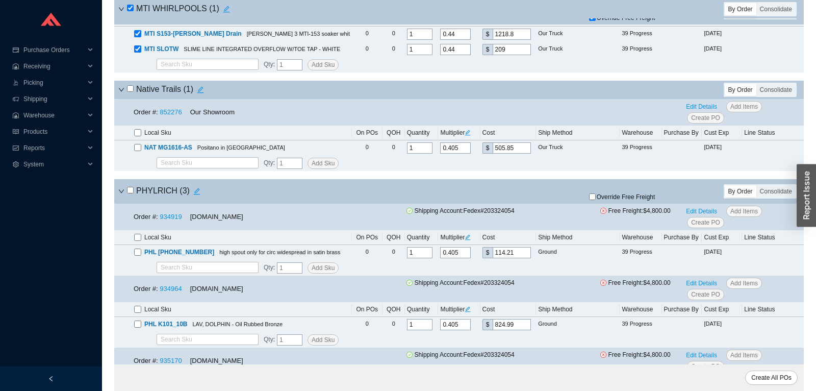
click at [130, 92] on input "checkbox" at bounding box center [130, 88] width 7 height 7
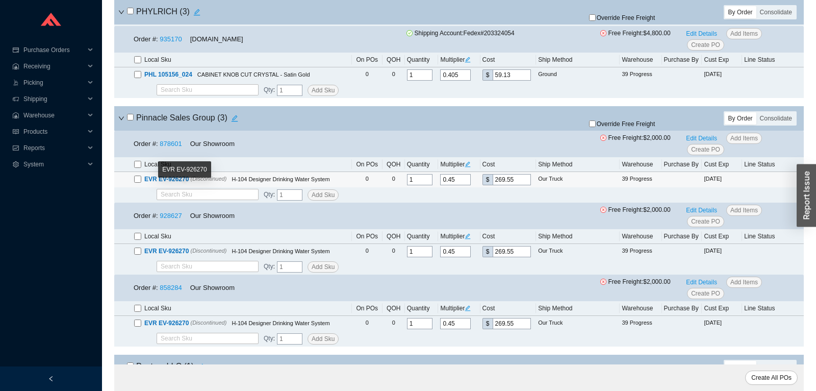
scroll to position [9752, 0]
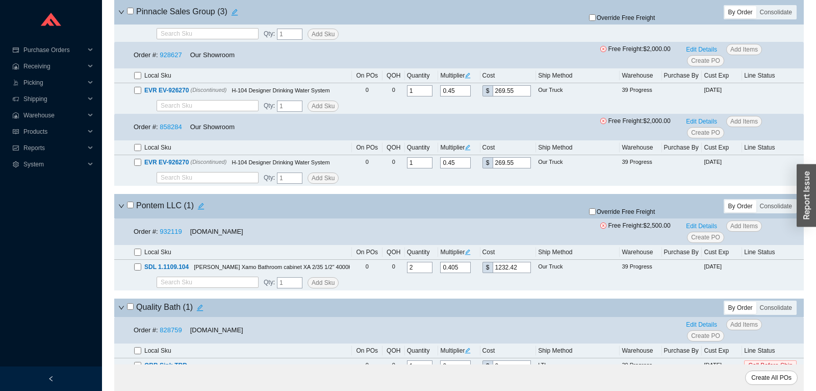
click at [131, 208] on input "checkbox" at bounding box center [130, 205] width 7 height 7
click at [188, 287] on input "search" at bounding box center [208, 282] width 94 height 10
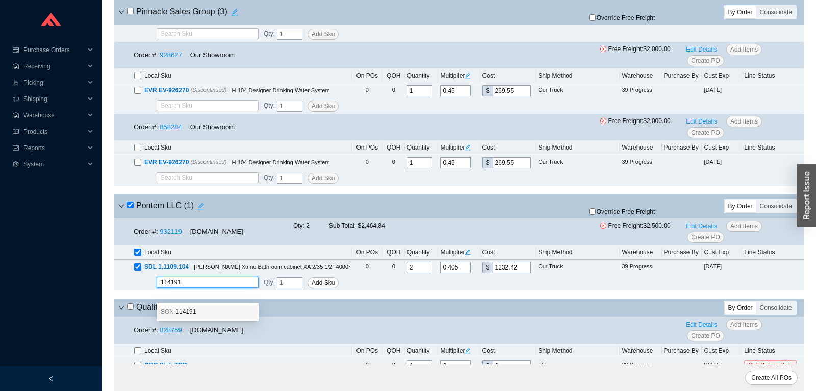
click at [195, 311] on div "SON 114191" at bounding box center [208, 311] width 94 height 9
click at [316, 288] on span "Add Sku" at bounding box center [323, 283] width 23 height 10
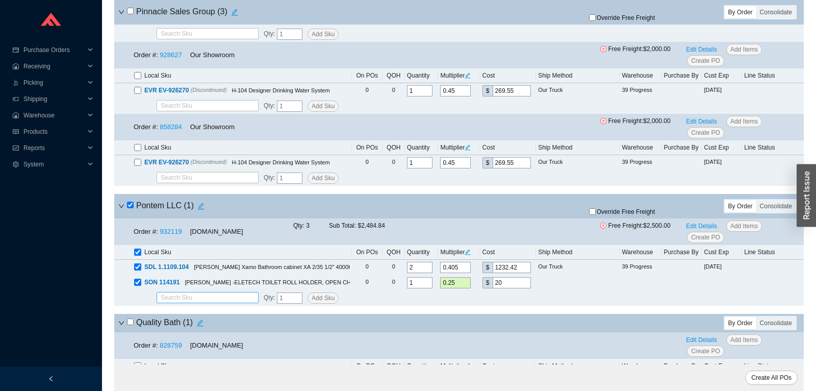
click at [191, 303] on input "search" at bounding box center [208, 297] width 94 height 10
click at [189, 333] on div "SON 113897" at bounding box center [208, 327] width 102 height 14
click at [324, 303] on span "Add Sku" at bounding box center [323, 298] width 23 height 10
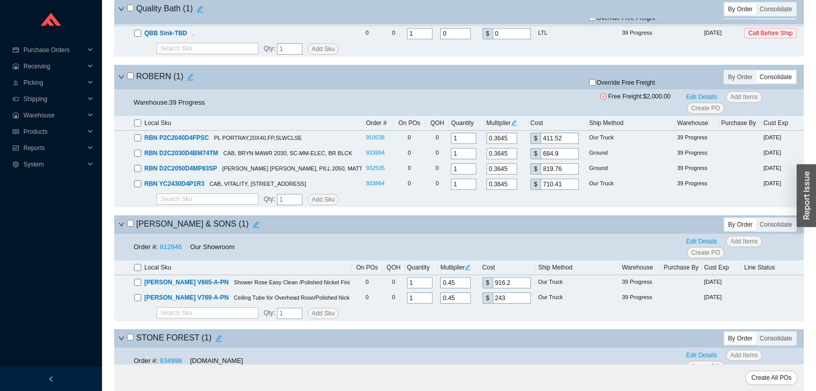
scroll to position [10127, 0]
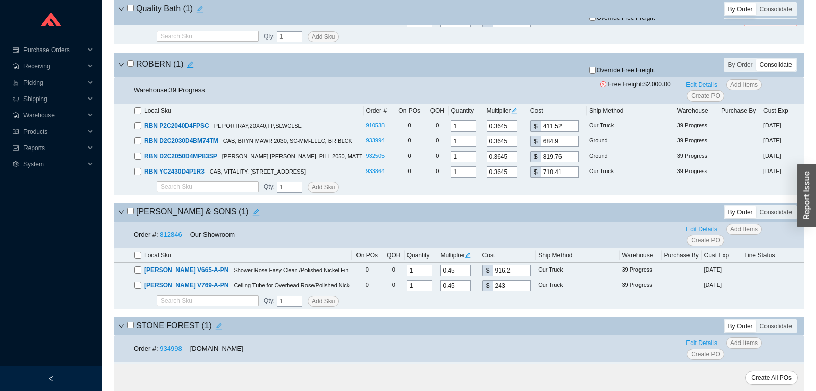
click at [127, 67] on input "checkbox" at bounding box center [130, 63] width 7 height 7
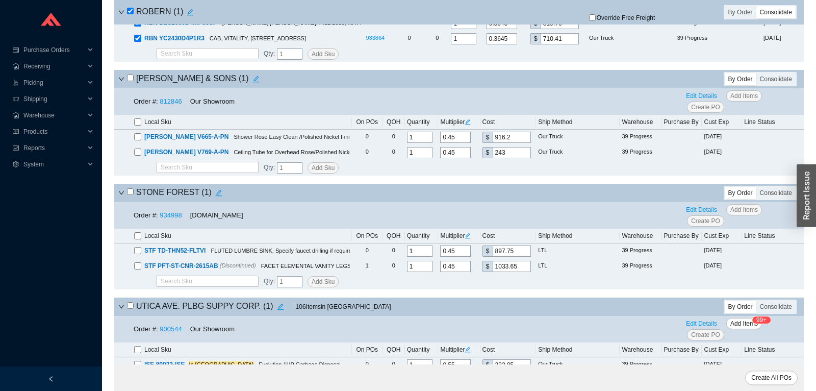
scroll to position [10341, 0]
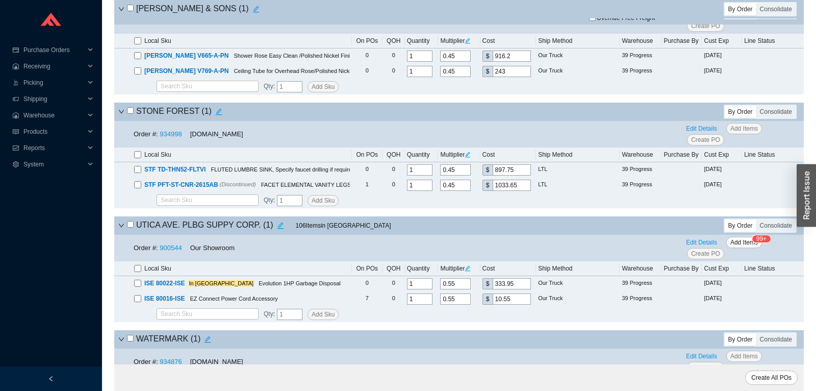
click at [131, 114] on input "checkbox" at bounding box center [130, 110] width 7 height 7
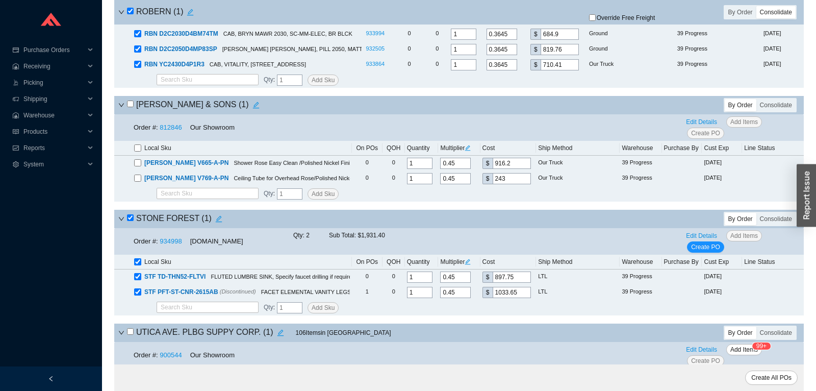
click at [130, 107] on input "checkbox" at bounding box center [130, 104] width 7 height 7
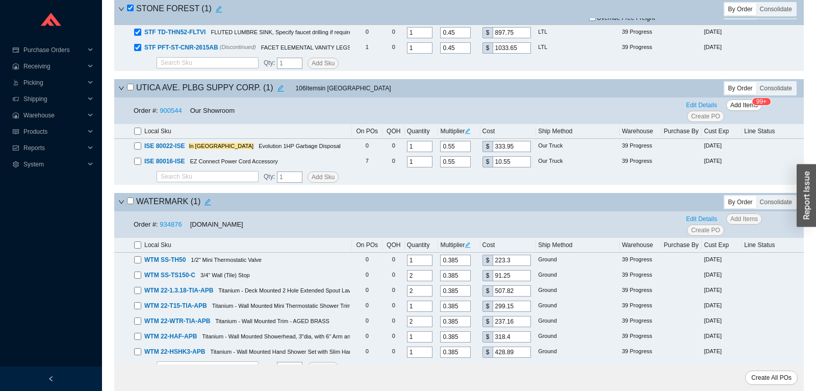
scroll to position [10448, 0]
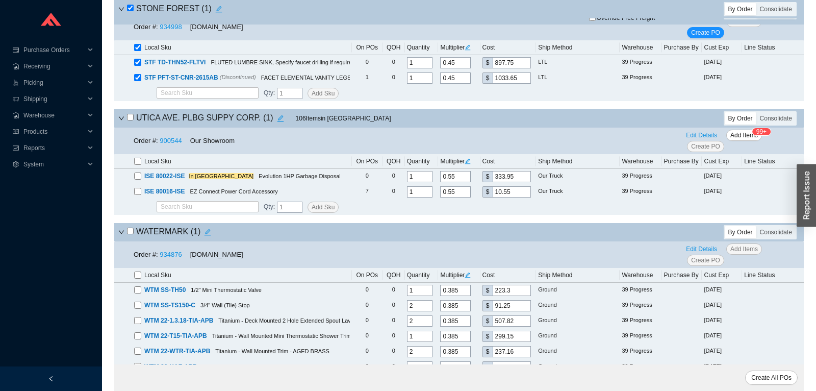
click at [131, 120] on input "checkbox" at bounding box center [130, 117] width 7 height 7
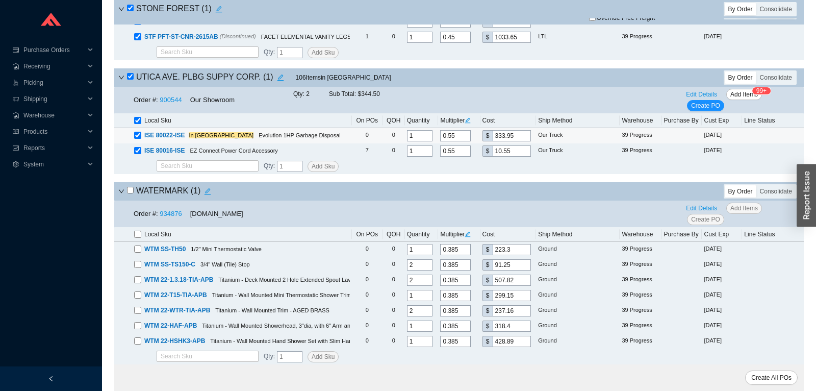
scroll to position [10555, 0]
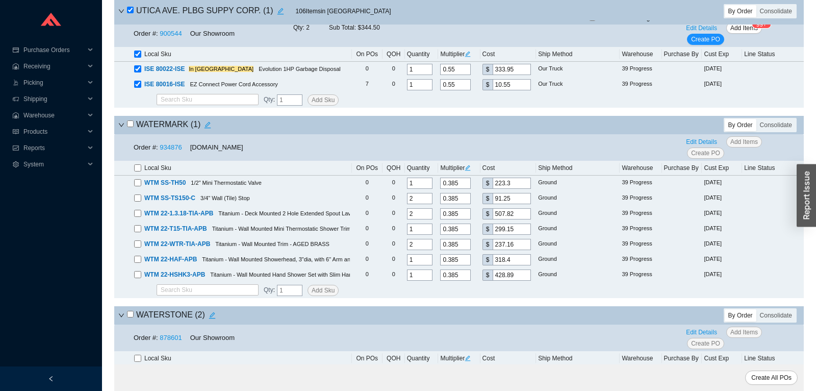
click at [133, 127] on input "checkbox" at bounding box center [130, 123] width 7 height 7
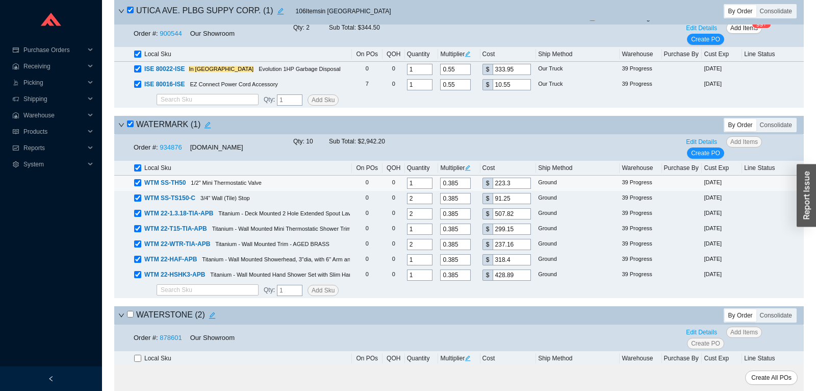
drag, startPoint x: 138, startPoint y: 199, endPoint x: 142, endPoint y: 215, distance: 17.3
click at [139, 186] on input "checkbox" at bounding box center [137, 182] width 7 height 7
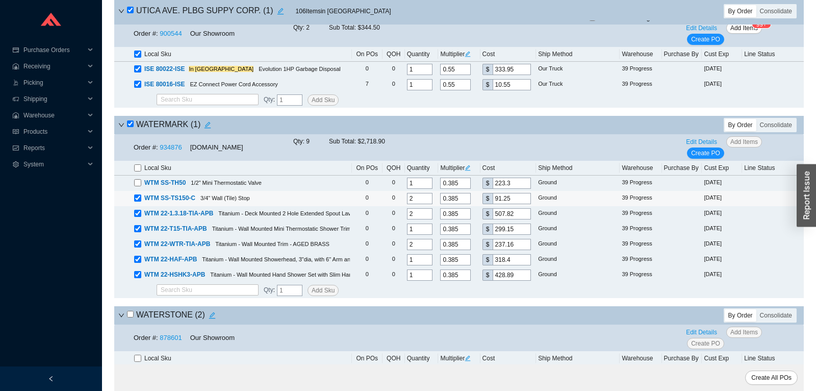
click at [139, 202] on input "checkbox" at bounding box center [137, 197] width 7 height 7
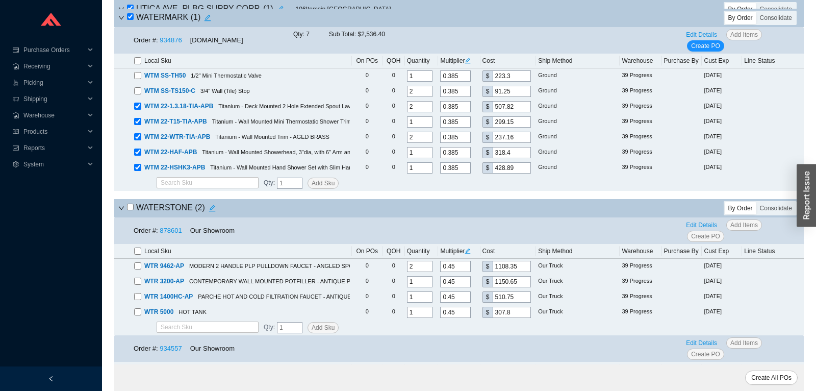
scroll to position [10785, 0]
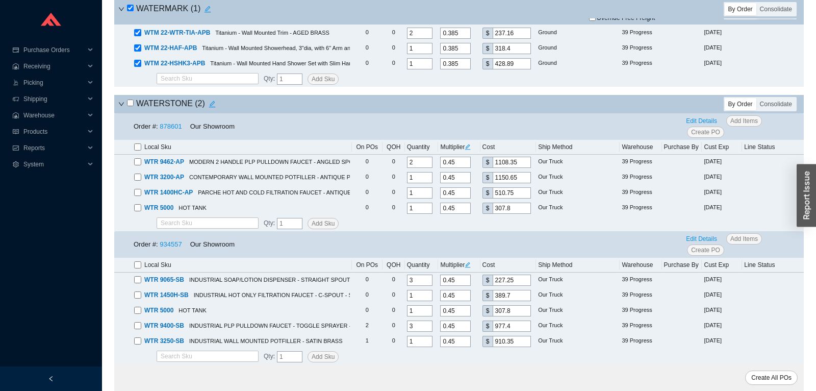
click at [129, 104] on input "checkbox" at bounding box center [130, 103] width 7 height 7
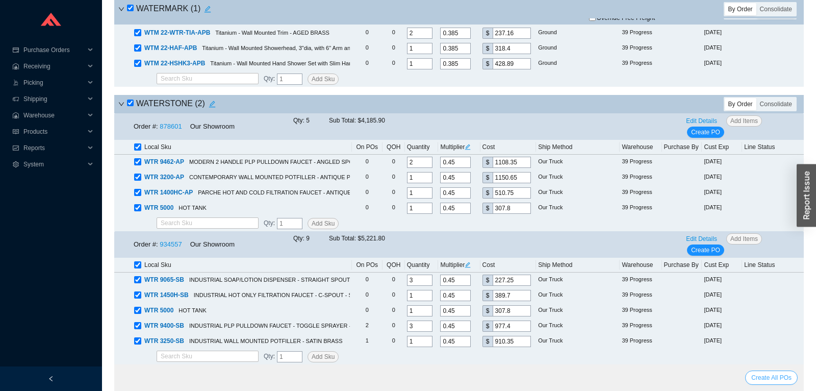
click at [767, 374] on span "Create All POs" at bounding box center [772, 378] width 40 height 10
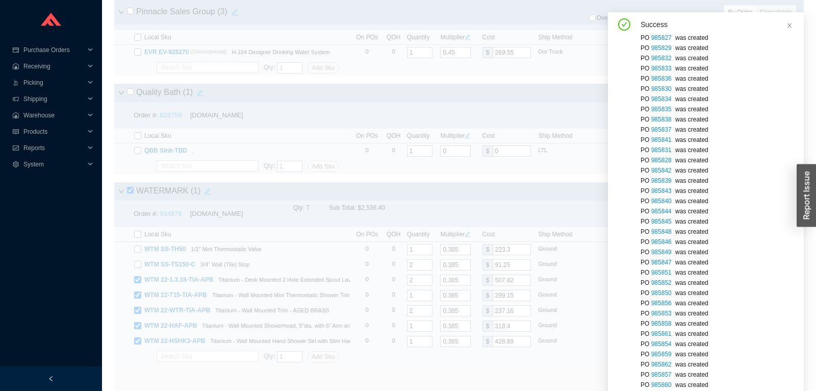
scroll to position [5538, 0]
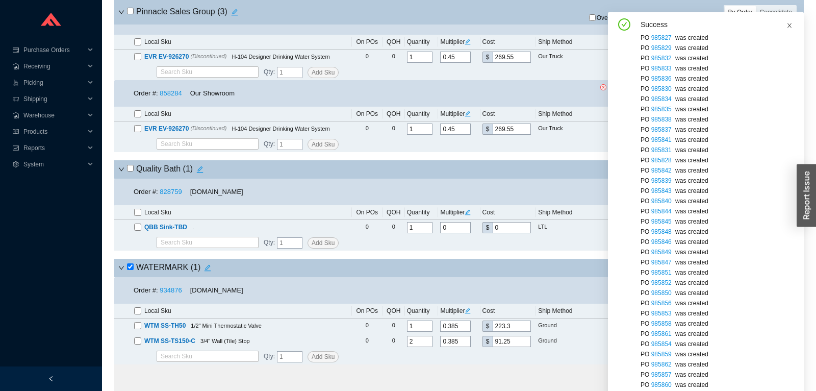
click at [790, 27] on icon "close" at bounding box center [790, 25] width 4 height 5
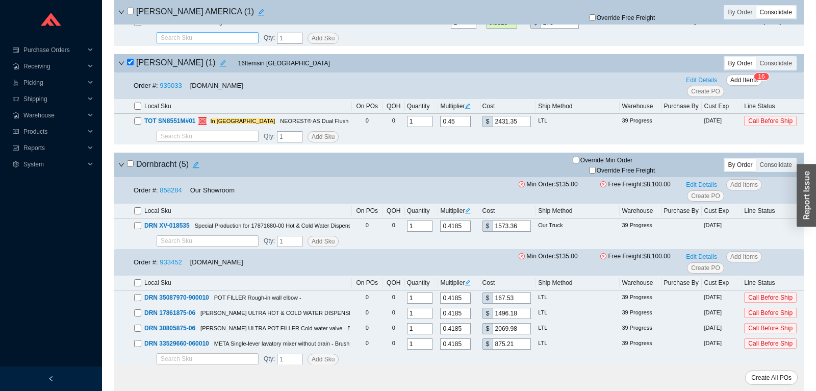
scroll to position [321, 0]
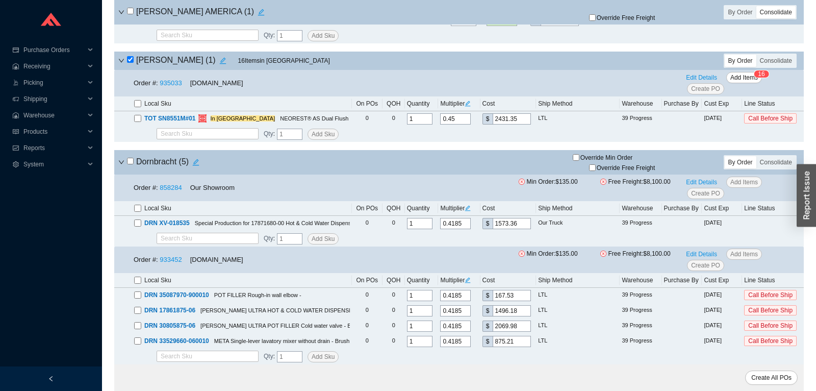
click at [129, 61] on input "checkbox" at bounding box center [130, 59] width 7 height 7
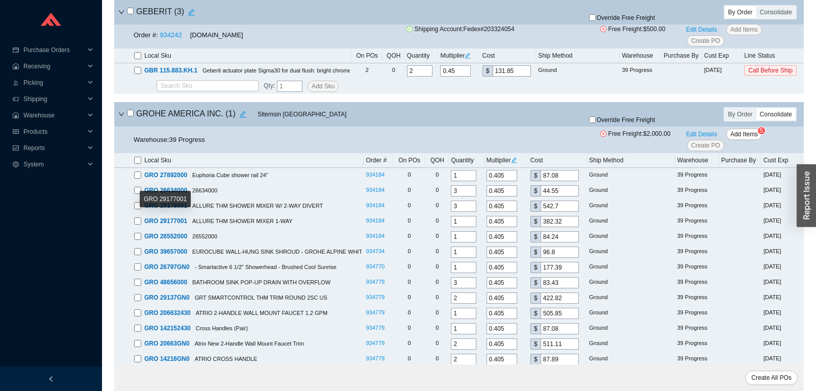
scroll to position [1340, 0]
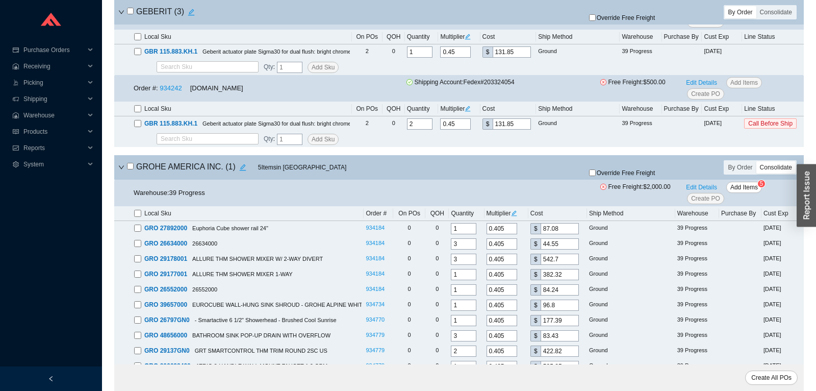
click at [132, 165] on input "checkbox" at bounding box center [130, 166] width 7 height 7
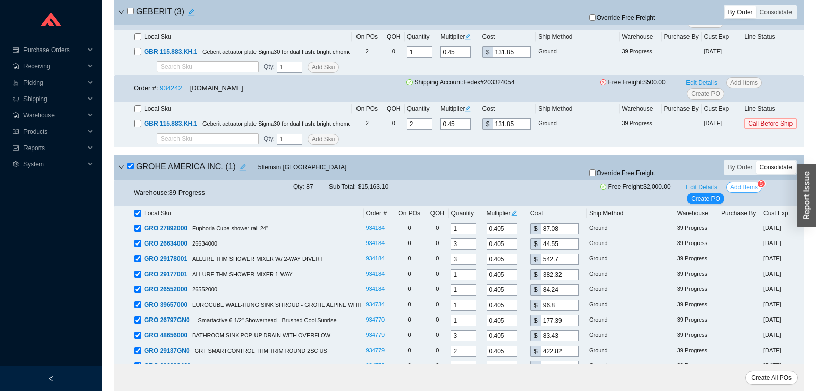
click at [739, 185] on span "Add Items" at bounding box center [745, 187] width 28 height 10
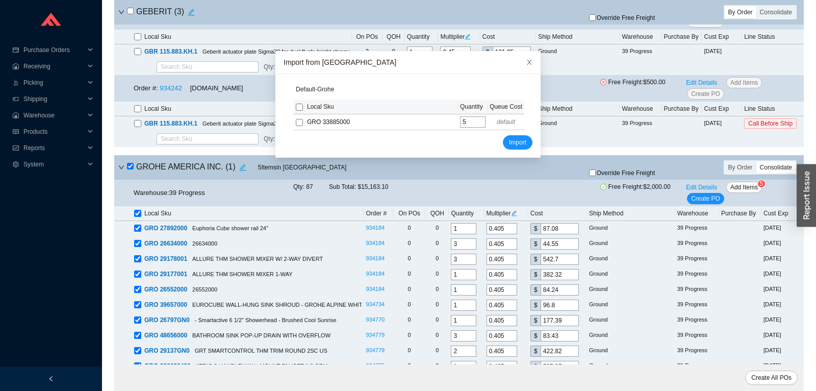
click at [298, 107] on input "checkbox" at bounding box center [299, 107] width 7 height 7
click at [516, 141] on span "Import" at bounding box center [517, 142] width 17 height 10
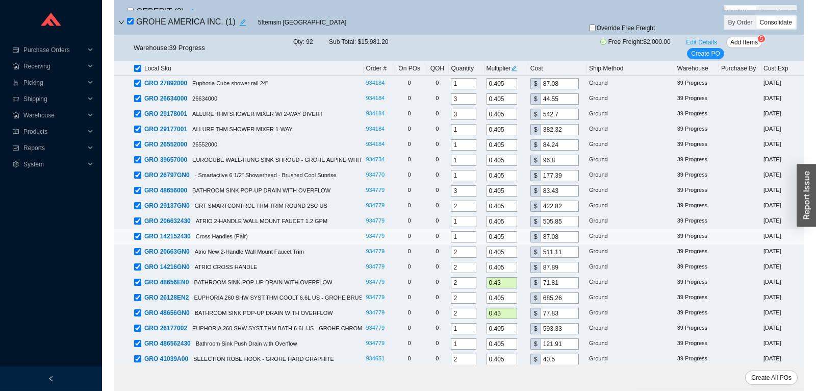
scroll to position [1465, 0]
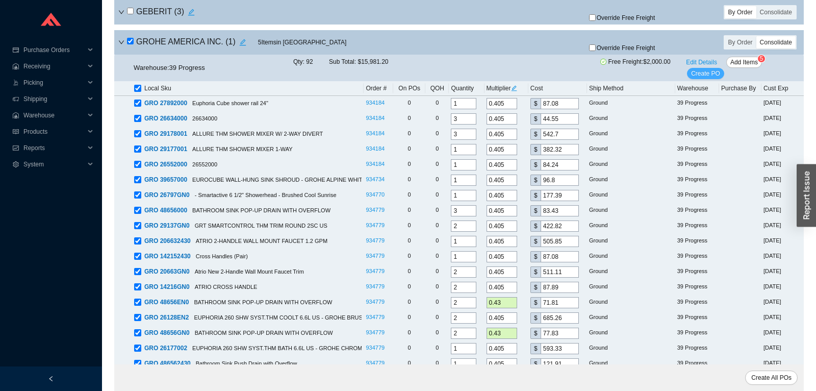
drag, startPoint x: 710, startPoint y: 71, endPoint x: 693, endPoint y: 85, distance: 22.2
click at [710, 71] on span "Create PO" at bounding box center [705, 73] width 29 height 10
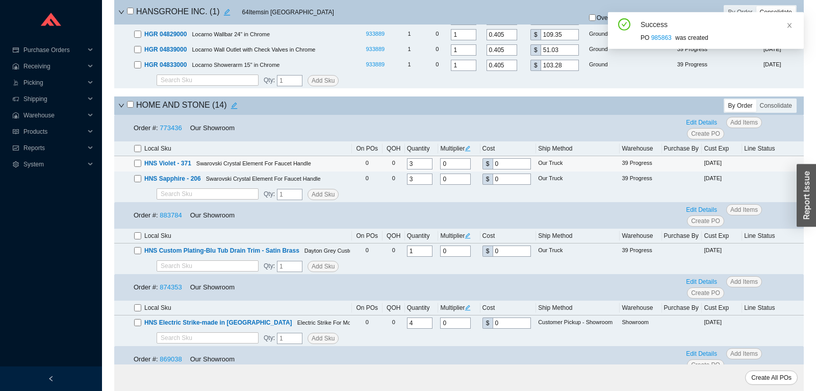
scroll to position [2000, 0]
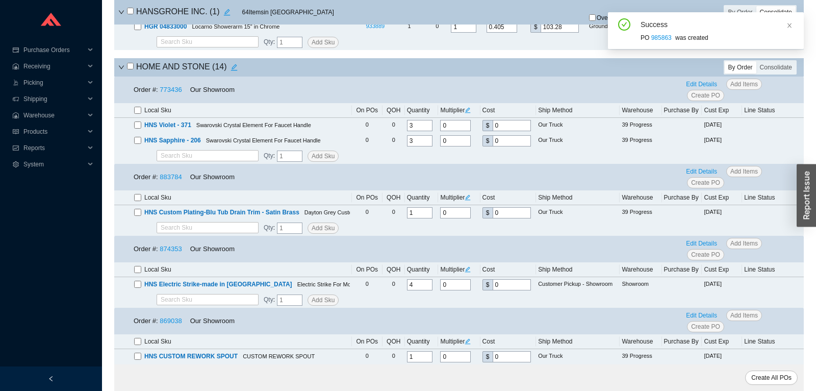
click at [121, 67] on icon "down" at bounding box center [121, 67] width 6 height 6
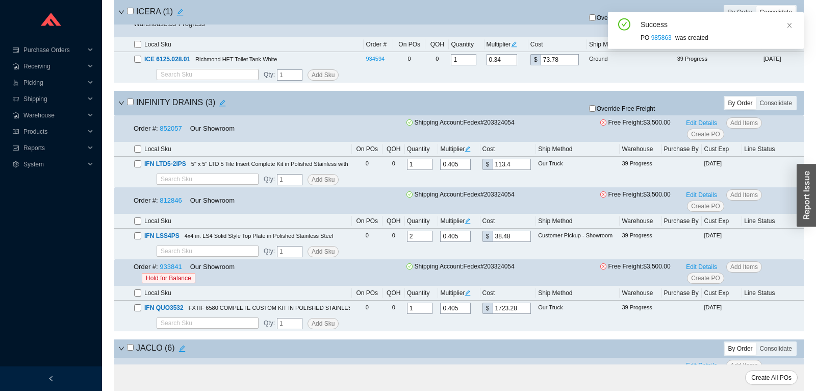
scroll to position [2054, 0]
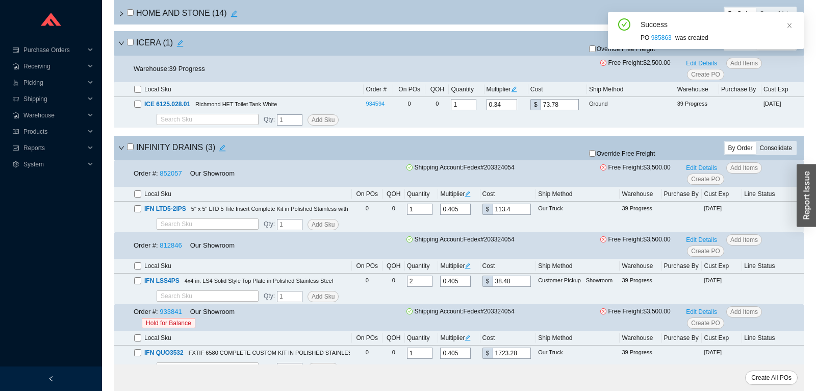
drag, startPoint x: 777, startPoint y: 148, endPoint x: 757, endPoint y: 157, distance: 22.2
click at [777, 148] on div "Consolidate" at bounding box center [776, 148] width 39 height 12
click at [757, 142] on input "Consolidate" at bounding box center [757, 142] width 0 height 0
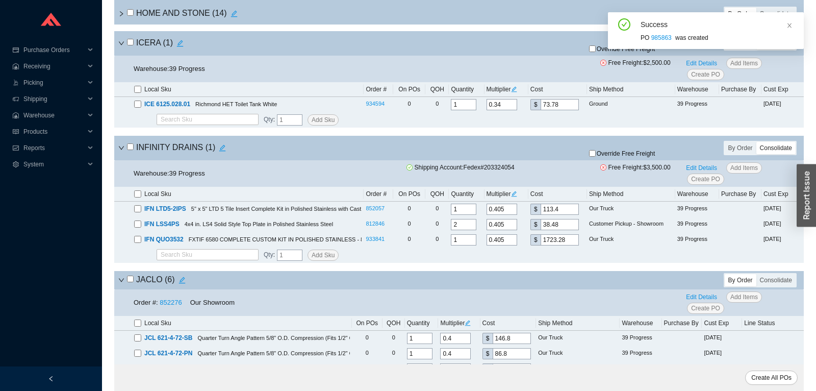
click at [131, 148] on input "checkbox" at bounding box center [130, 146] width 7 height 7
click at [588, 155] on div "Override Free Freight" at bounding box center [644, 148] width 142 height 20
click at [593, 154] on input "Override Free Freight" at bounding box center [592, 153] width 7 height 7
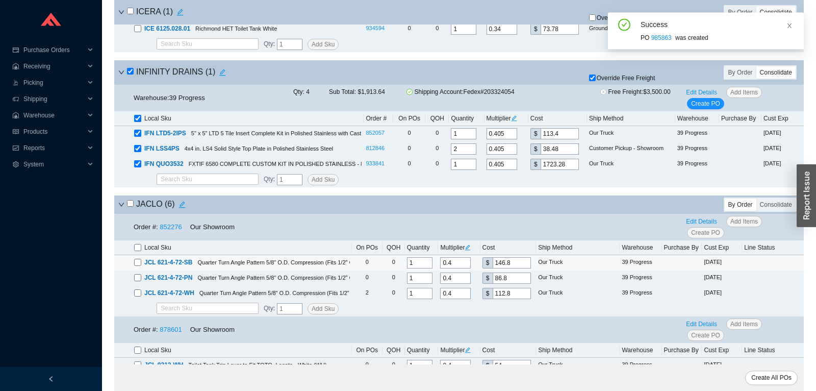
scroll to position [2161, 0]
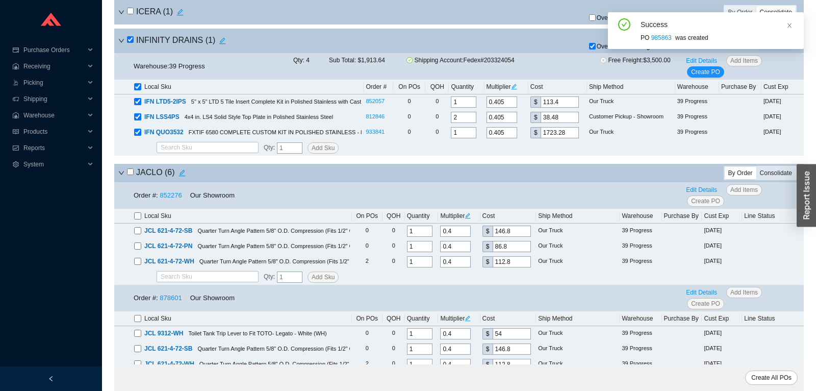
click at [777, 178] on div "Consolidate" at bounding box center [776, 173] width 39 height 12
click at [757, 167] on input "Consolidate" at bounding box center [757, 167] width 0 height 0
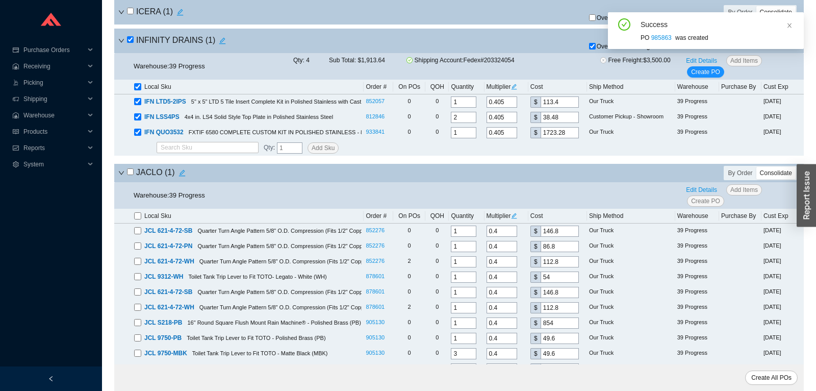
click at [132, 173] on input "checkbox" at bounding box center [130, 171] width 7 height 7
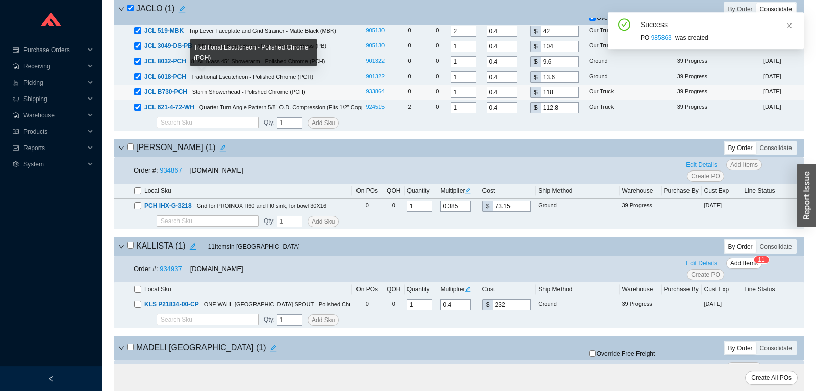
scroll to position [2536, 0]
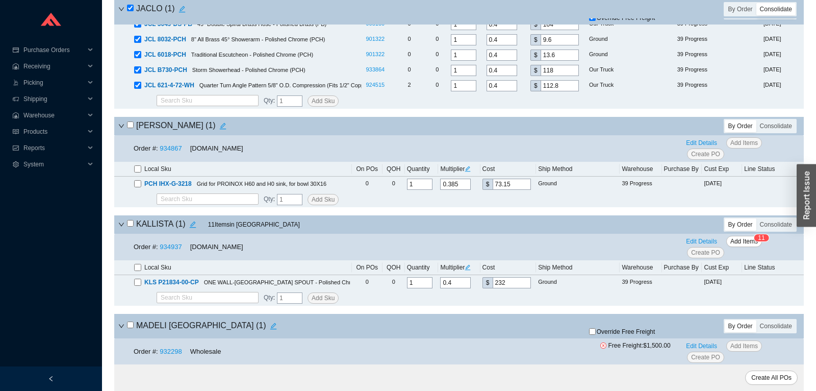
click at [127, 128] on div "[PERSON_NAME] ( 1 )" at bounding box center [345, 126] width 455 height 14
click at [134, 128] on input "checkbox" at bounding box center [130, 124] width 7 height 7
click at [130, 227] on input "checkbox" at bounding box center [130, 223] width 7 height 7
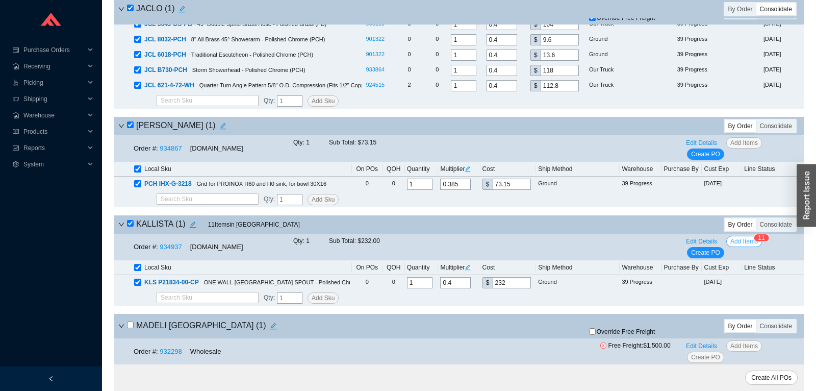
click at [739, 244] on span "Add Items" at bounding box center [745, 241] width 28 height 10
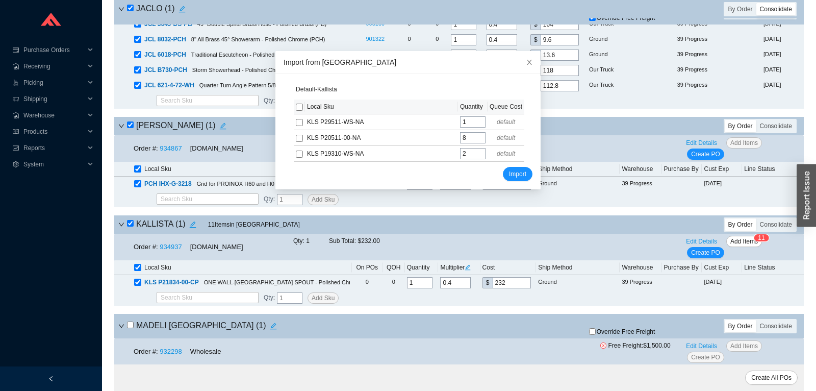
click at [303, 109] on th at bounding box center [299, 107] width 11 height 15
click at [302, 108] on input "checkbox" at bounding box center [299, 107] width 7 height 7
drag, startPoint x: 532, startPoint y: 171, endPoint x: 526, endPoint y: 171, distance: 5.6
click at [531, 171] on button "Import" at bounding box center [518, 174] width 30 height 14
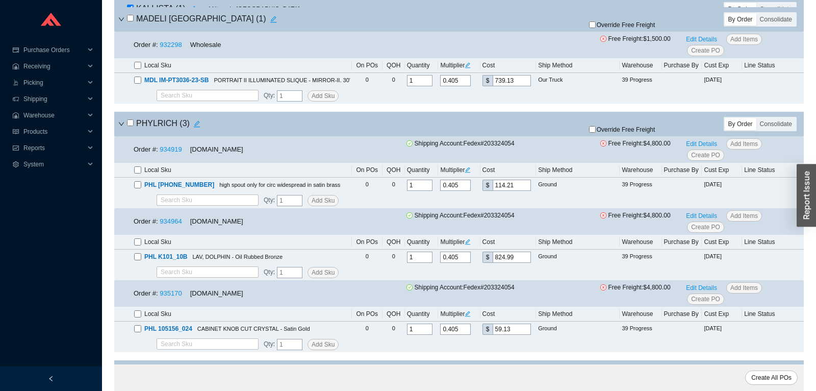
scroll to position [2911, 0]
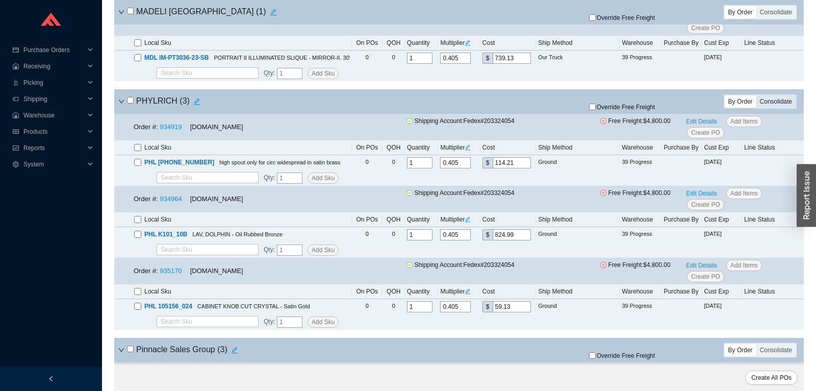
click at [771, 103] on div "Consolidate" at bounding box center [776, 101] width 39 height 12
click at [757, 95] on input "Consolidate" at bounding box center [757, 95] width 0 height 0
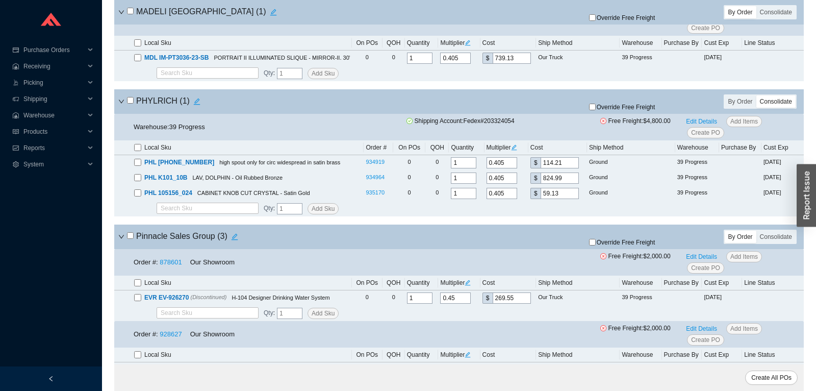
click at [132, 104] on input "checkbox" at bounding box center [130, 100] width 7 height 7
click at [625, 108] on span "Override Free Freight" at bounding box center [626, 107] width 59 height 6
click at [596, 108] on input "Override Free Freight" at bounding box center [592, 107] width 7 height 7
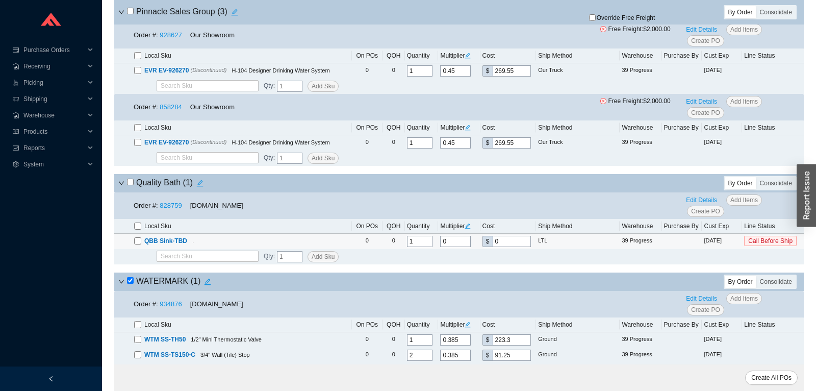
scroll to position [3230, 0]
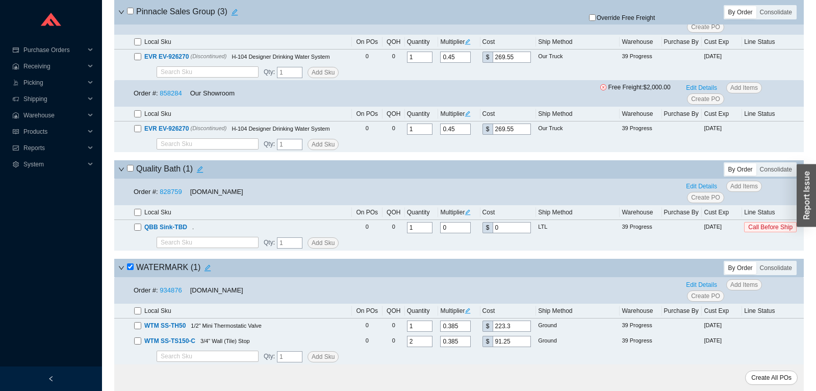
click at [139, 310] on input "checkbox" at bounding box center [137, 310] width 7 height 7
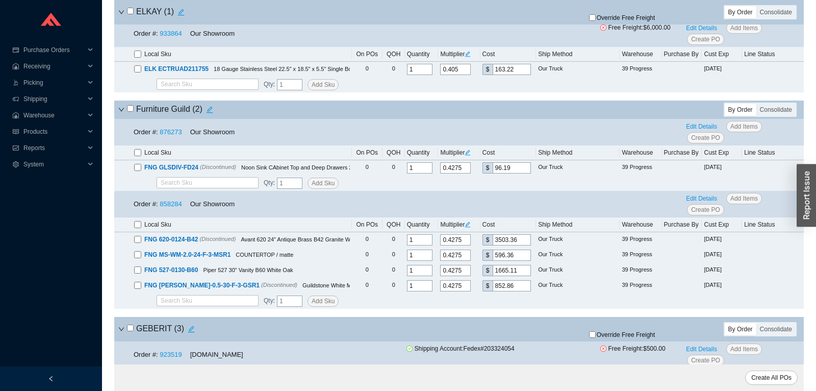
scroll to position [872, 0]
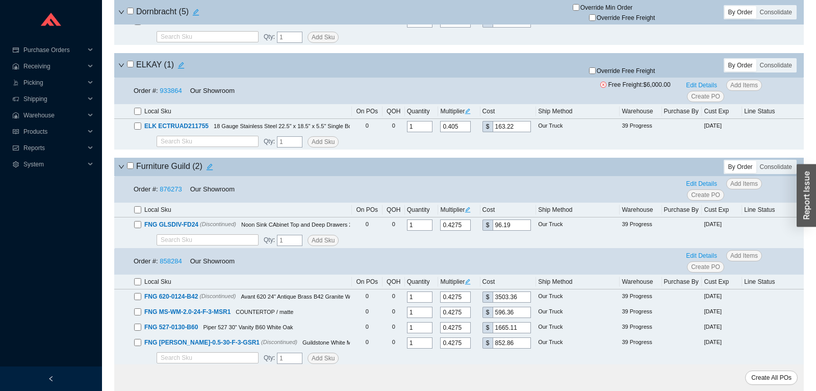
click at [121, 165] on icon "down" at bounding box center [121, 167] width 6 height 6
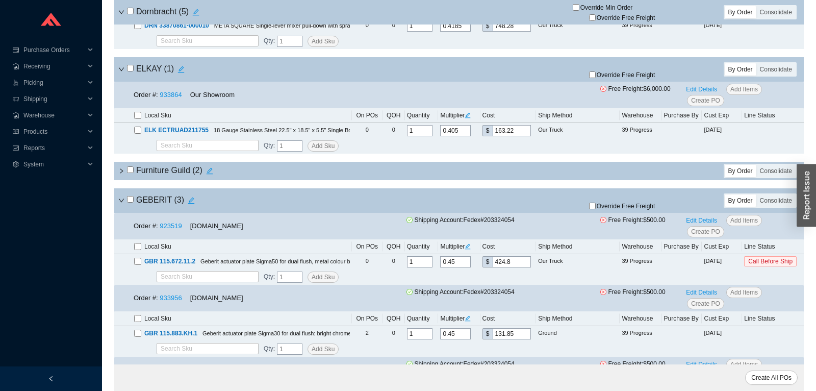
scroll to position [819, 0]
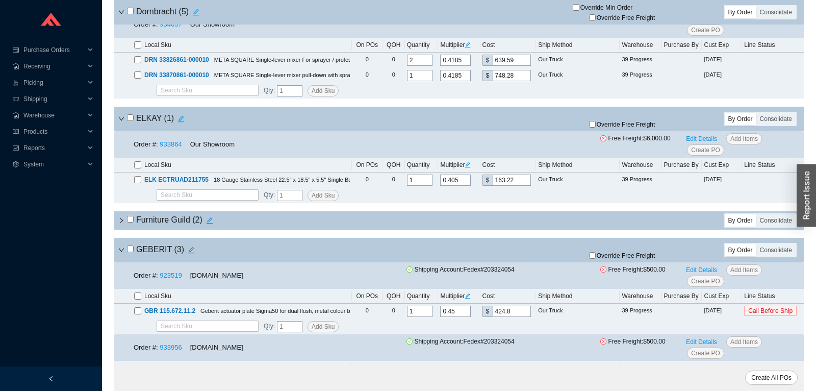
click at [133, 116] on input "checkbox" at bounding box center [130, 117] width 7 height 7
click at [641, 124] on span "Override Free Freight" at bounding box center [626, 124] width 59 height 6
click at [596, 124] on input "Override Free Freight" at bounding box center [592, 124] width 7 height 7
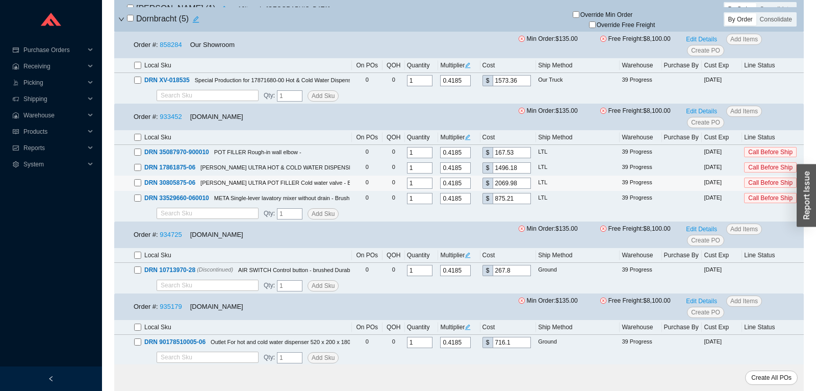
scroll to position [390, 0]
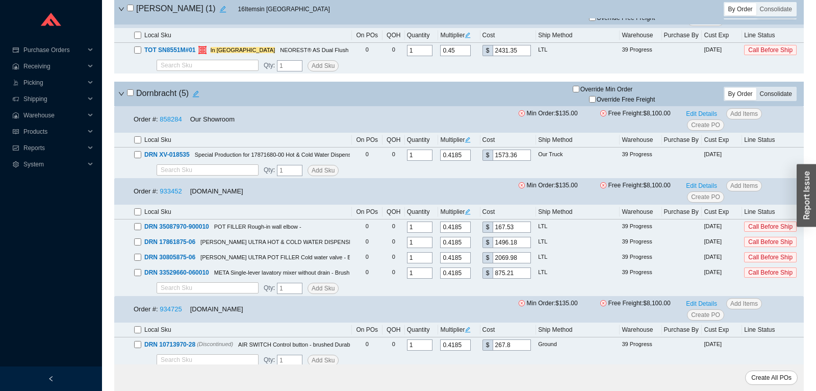
click at [775, 91] on div "Consolidate" at bounding box center [776, 94] width 39 height 12
click at [757, 88] on input "Consolidate" at bounding box center [757, 88] width 0 height 0
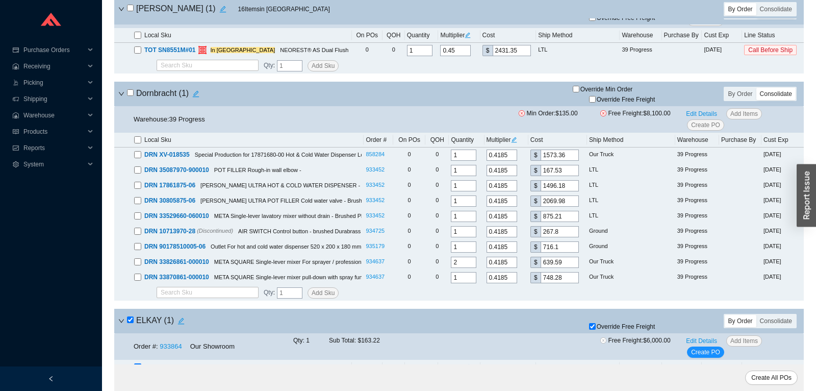
click at [130, 93] on input "checkbox" at bounding box center [130, 92] width 7 height 7
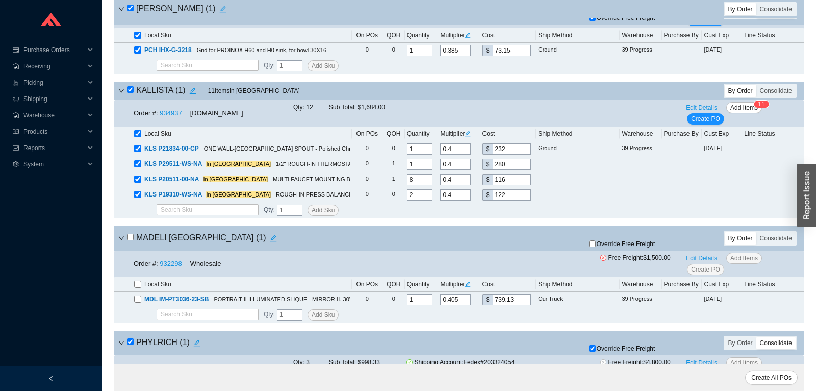
scroll to position [2814, 0]
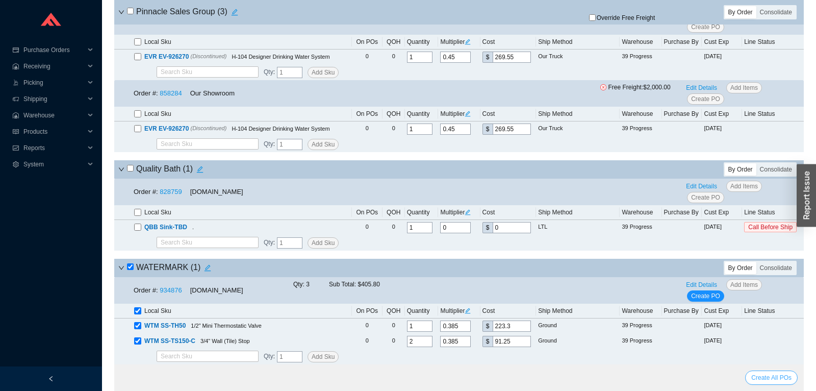
click at [762, 378] on span "Create All POs" at bounding box center [772, 378] width 40 height 10
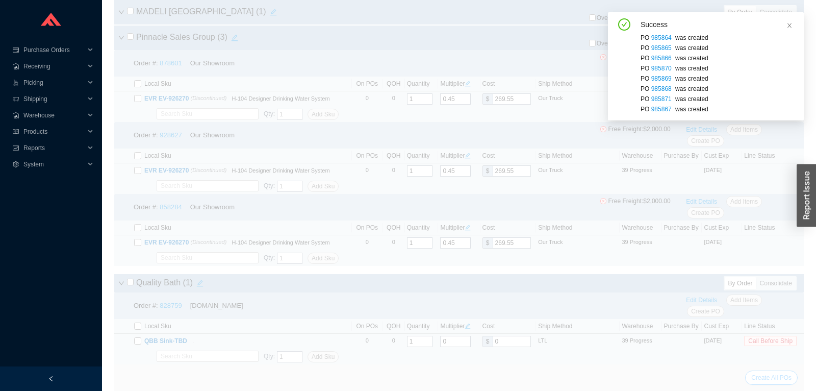
scroll to position [1554, 0]
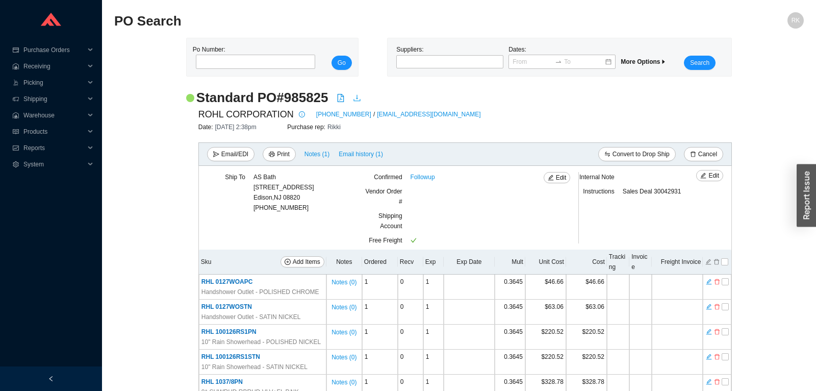
click at [357, 103] on link at bounding box center [357, 99] width 8 height 10
